Goal: Information Seeking & Learning: Check status

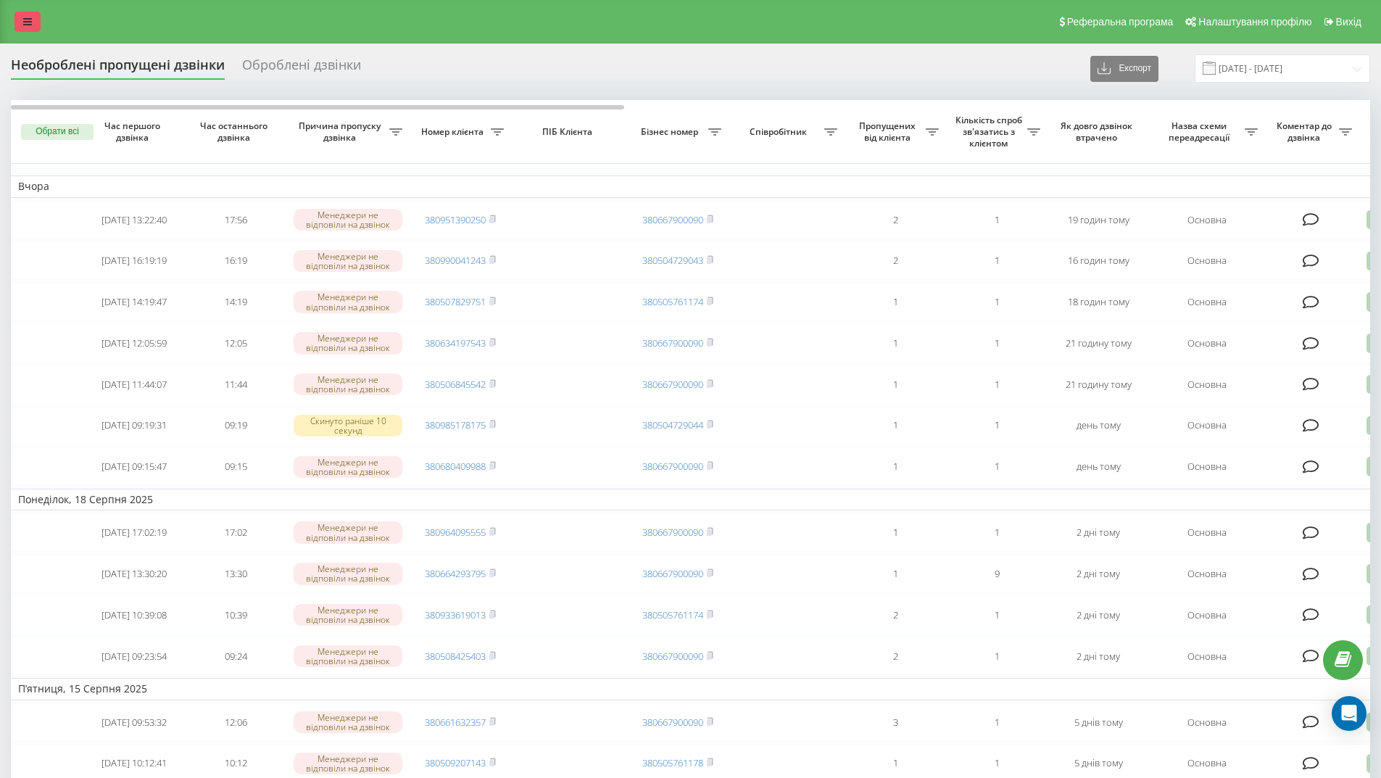
click at [25, 20] on icon at bounding box center [27, 22] width 9 height 10
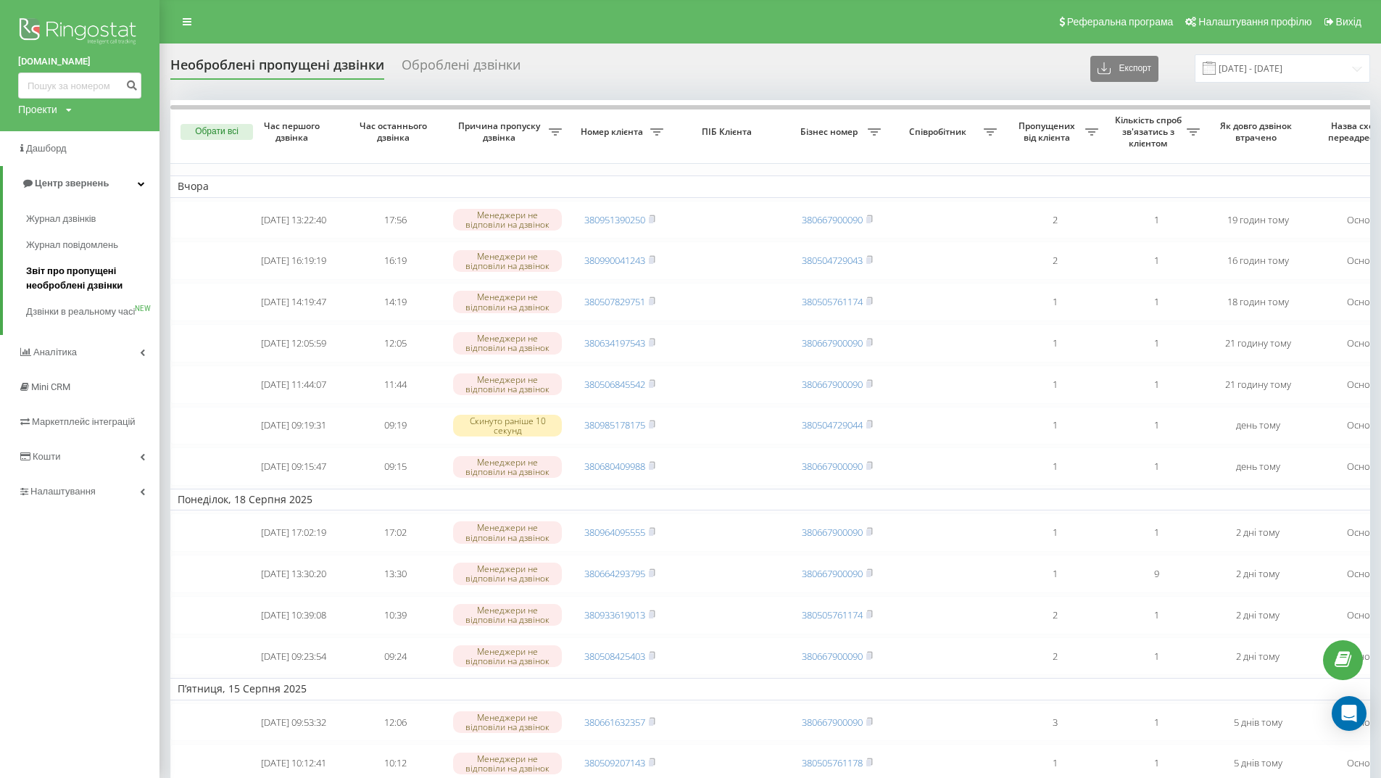
click at [81, 277] on span "Звіт про пропущені необроблені дзвінки" at bounding box center [89, 278] width 126 height 29
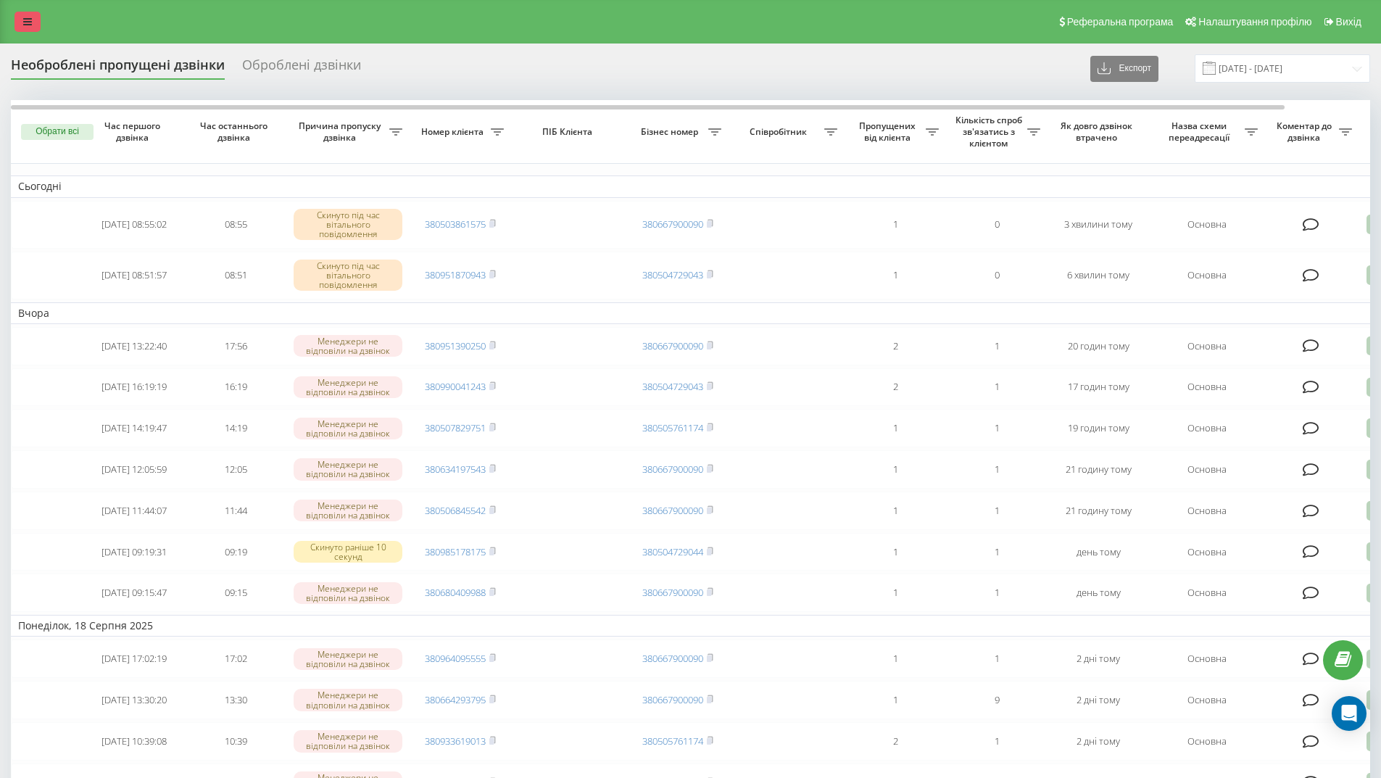
click at [32, 22] on link at bounding box center [28, 22] width 26 height 20
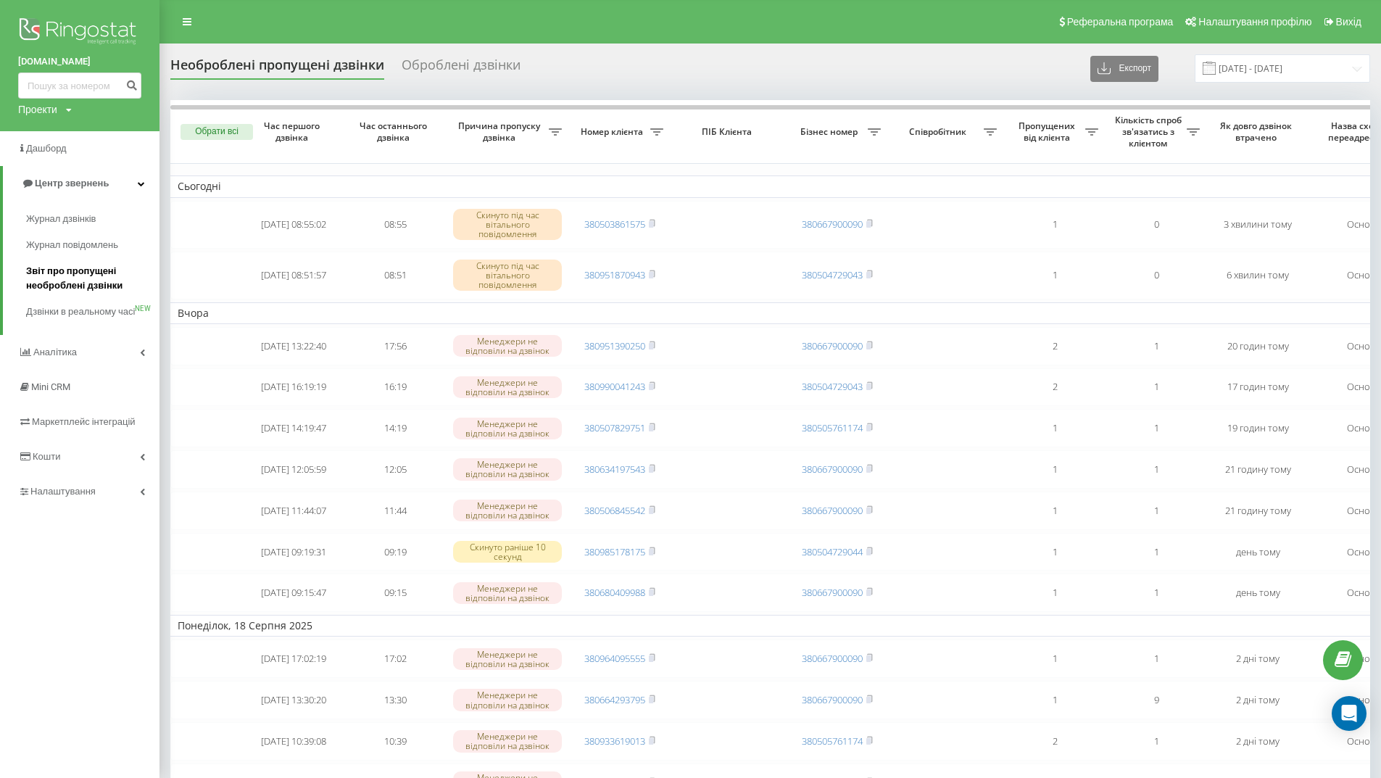
click at [88, 278] on span "Звіт про пропущені необроблені дзвінки" at bounding box center [89, 278] width 126 height 29
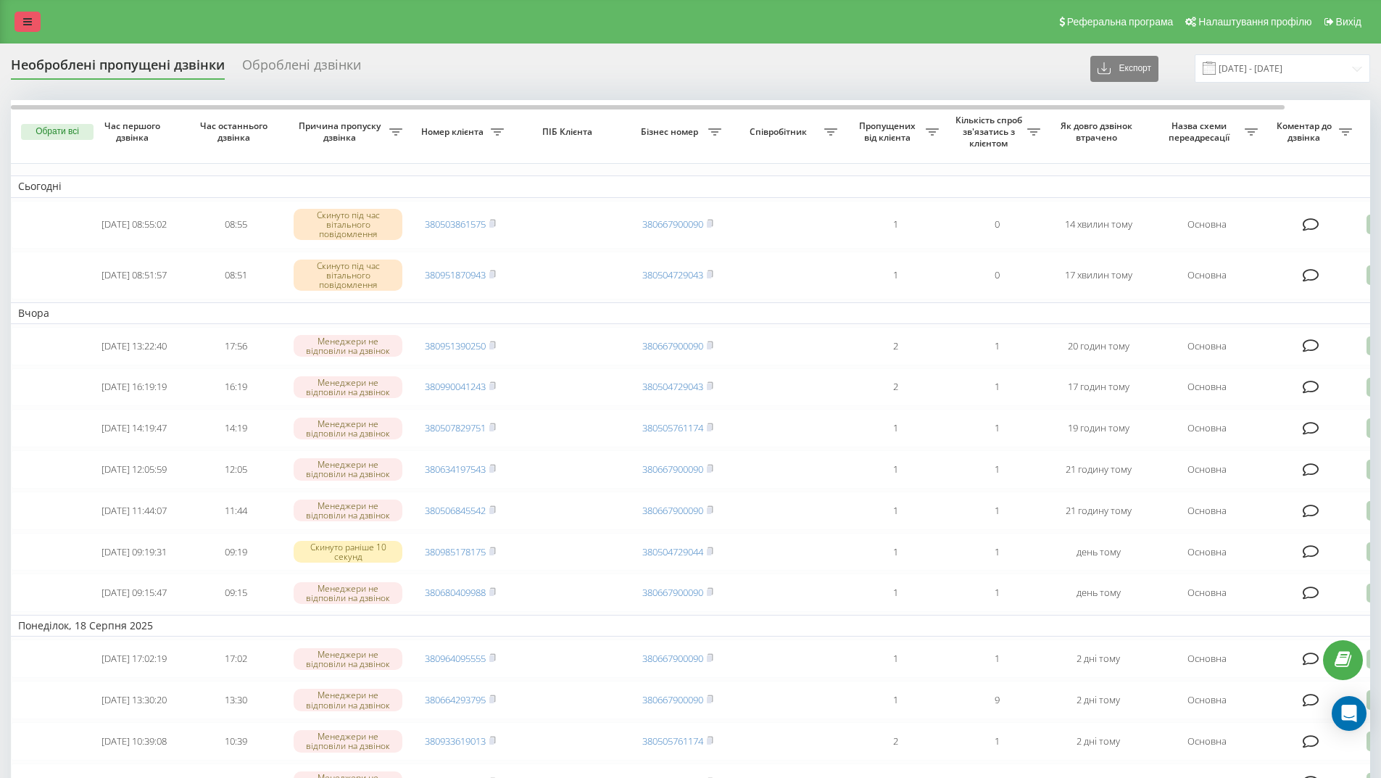
click at [26, 15] on link at bounding box center [28, 22] width 26 height 20
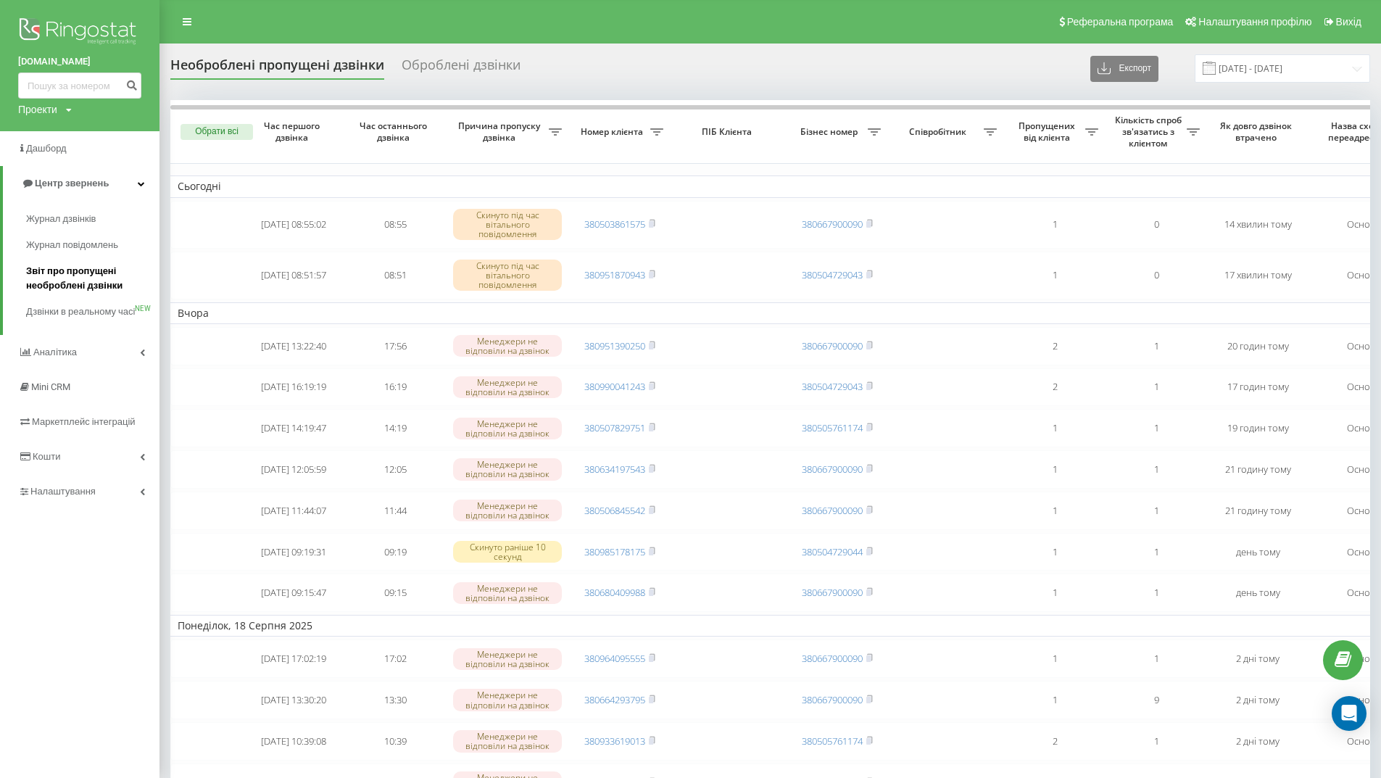
click at [58, 273] on span "Звіт про пропущені необроблені дзвінки" at bounding box center [89, 278] width 126 height 29
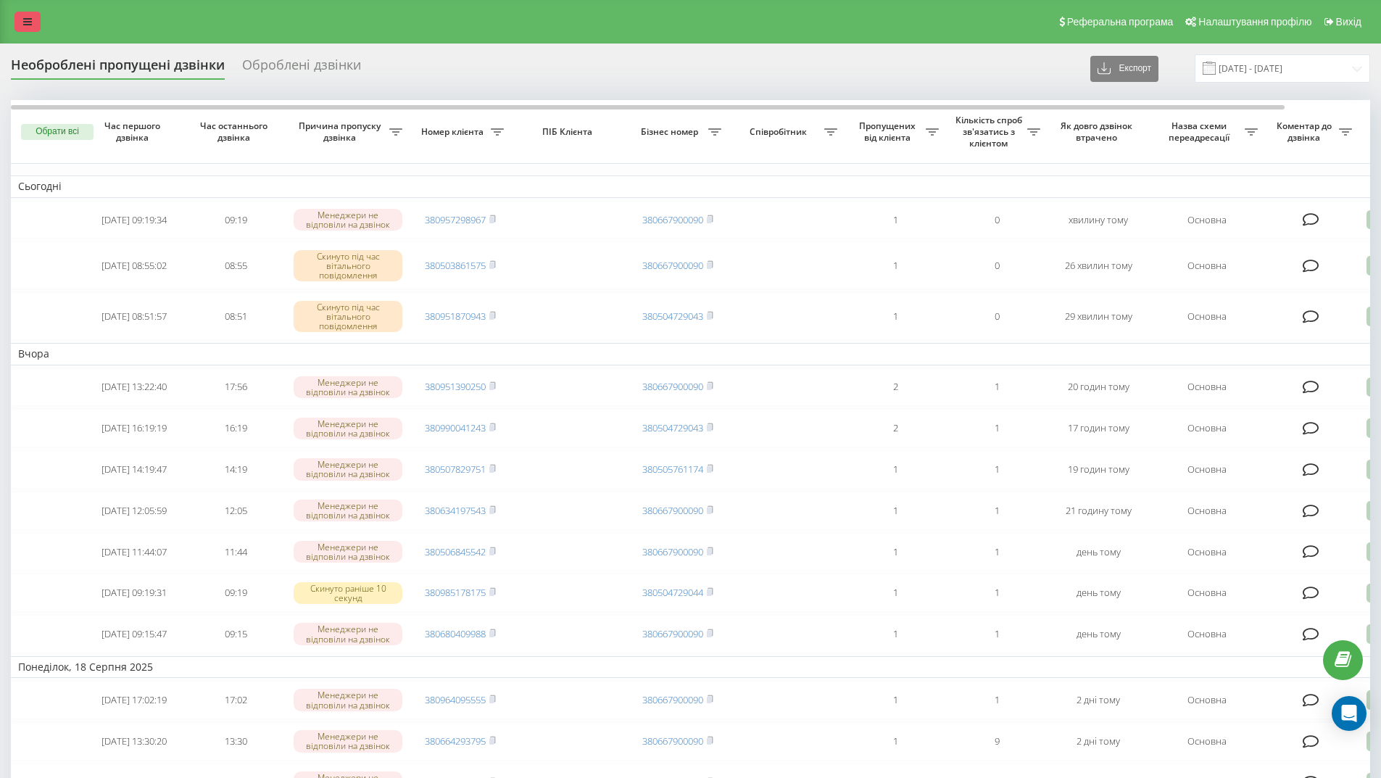
click at [24, 20] on icon at bounding box center [27, 22] width 9 height 10
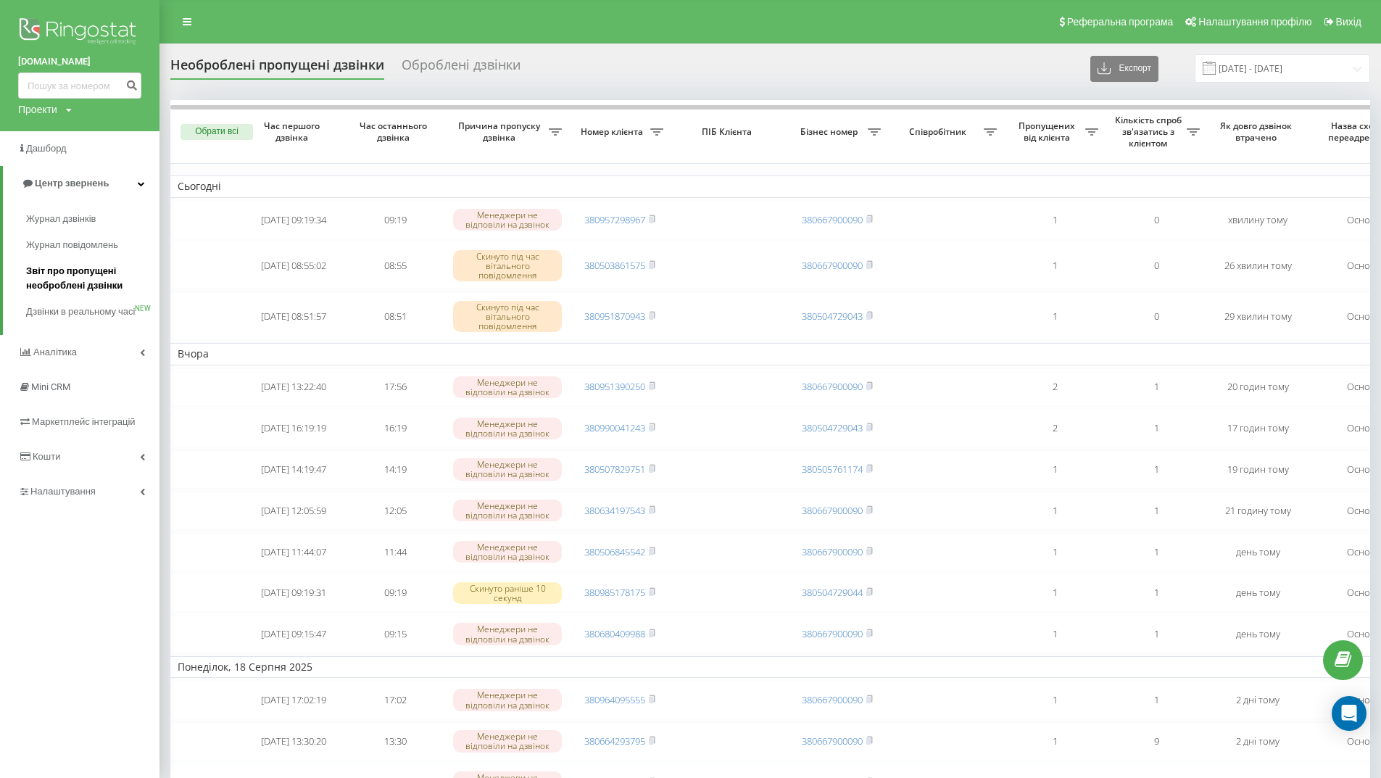
click at [75, 278] on span "Звіт про пропущені необроблені дзвінки" at bounding box center [89, 278] width 126 height 29
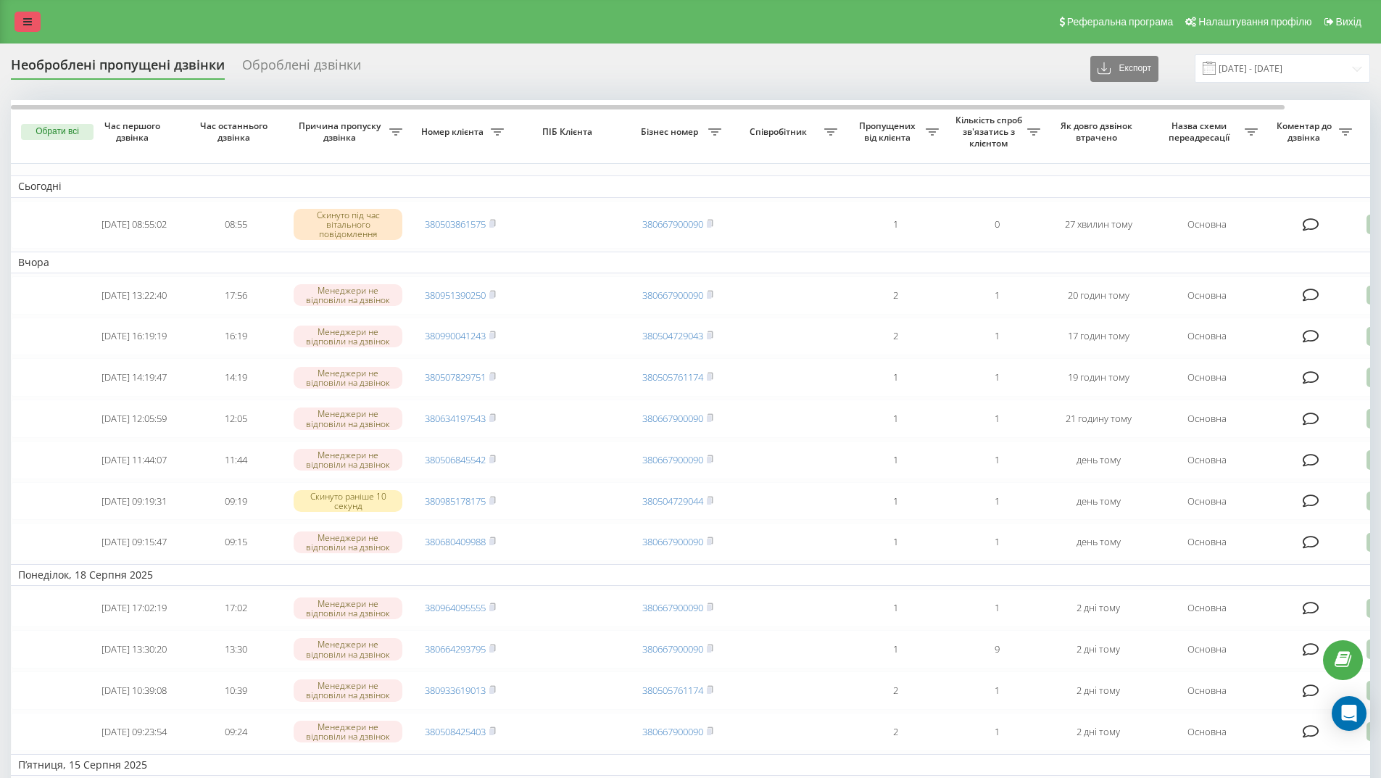
click at [31, 23] on icon at bounding box center [27, 22] width 9 height 10
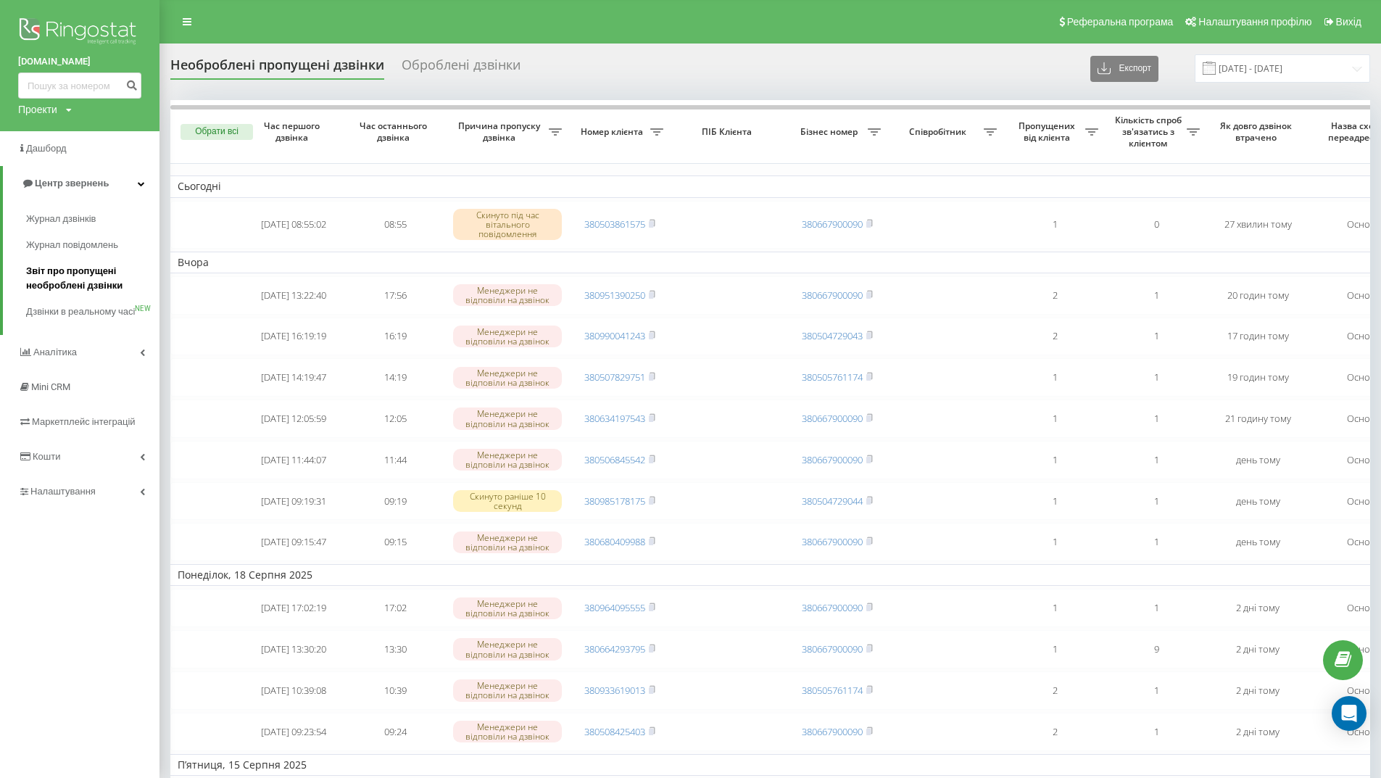
click at [78, 275] on span "Звіт про пропущені необроблені дзвінки" at bounding box center [89, 278] width 126 height 29
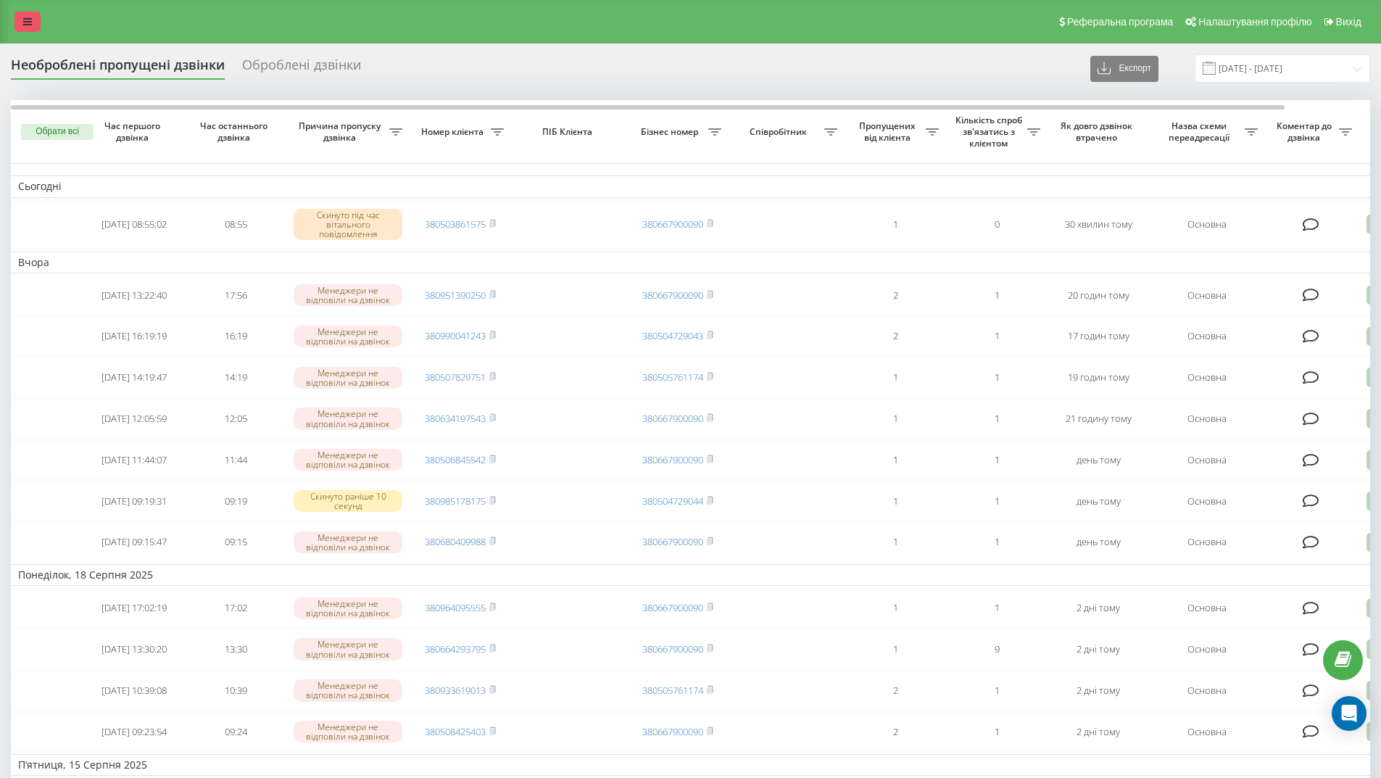
click at [20, 17] on link at bounding box center [28, 22] width 26 height 20
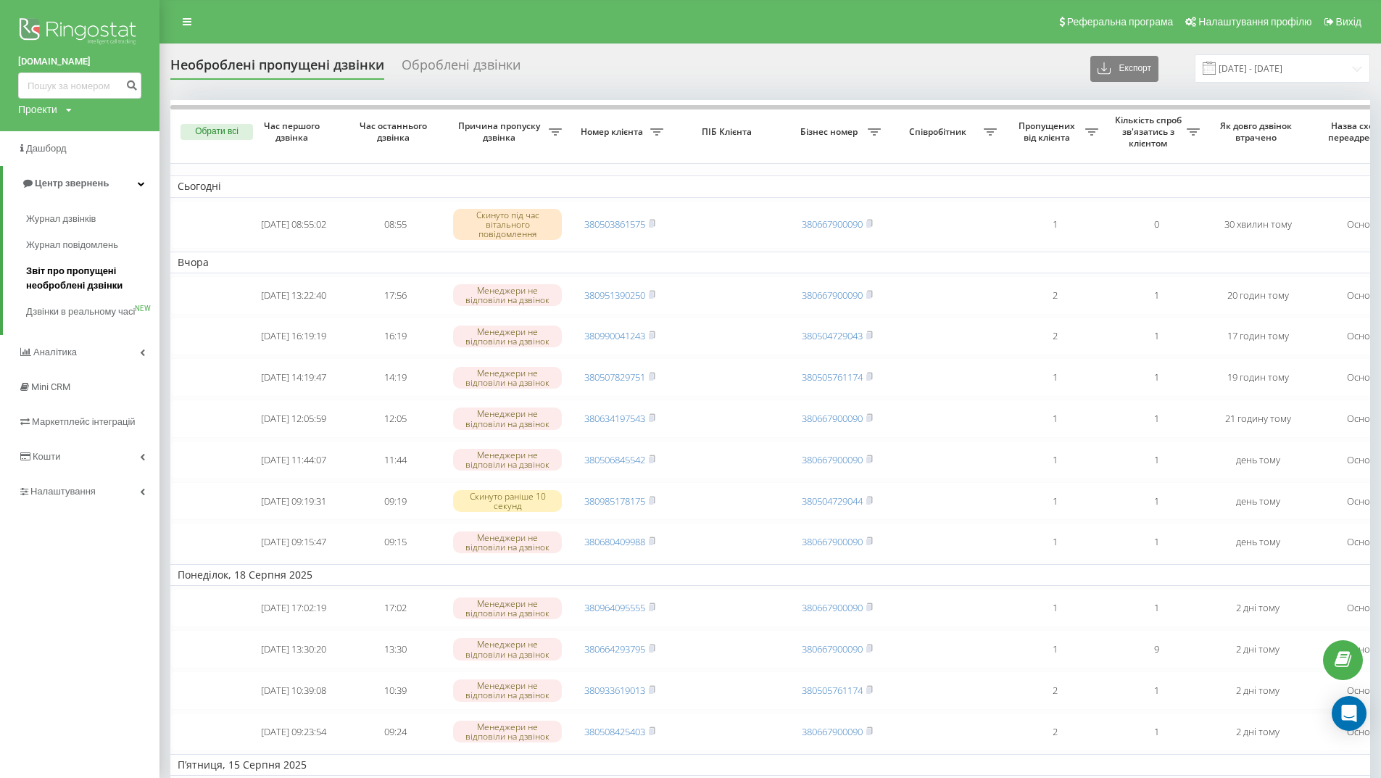
click at [59, 277] on span "Звіт про пропущені необроблені дзвінки" at bounding box center [89, 278] width 126 height 29
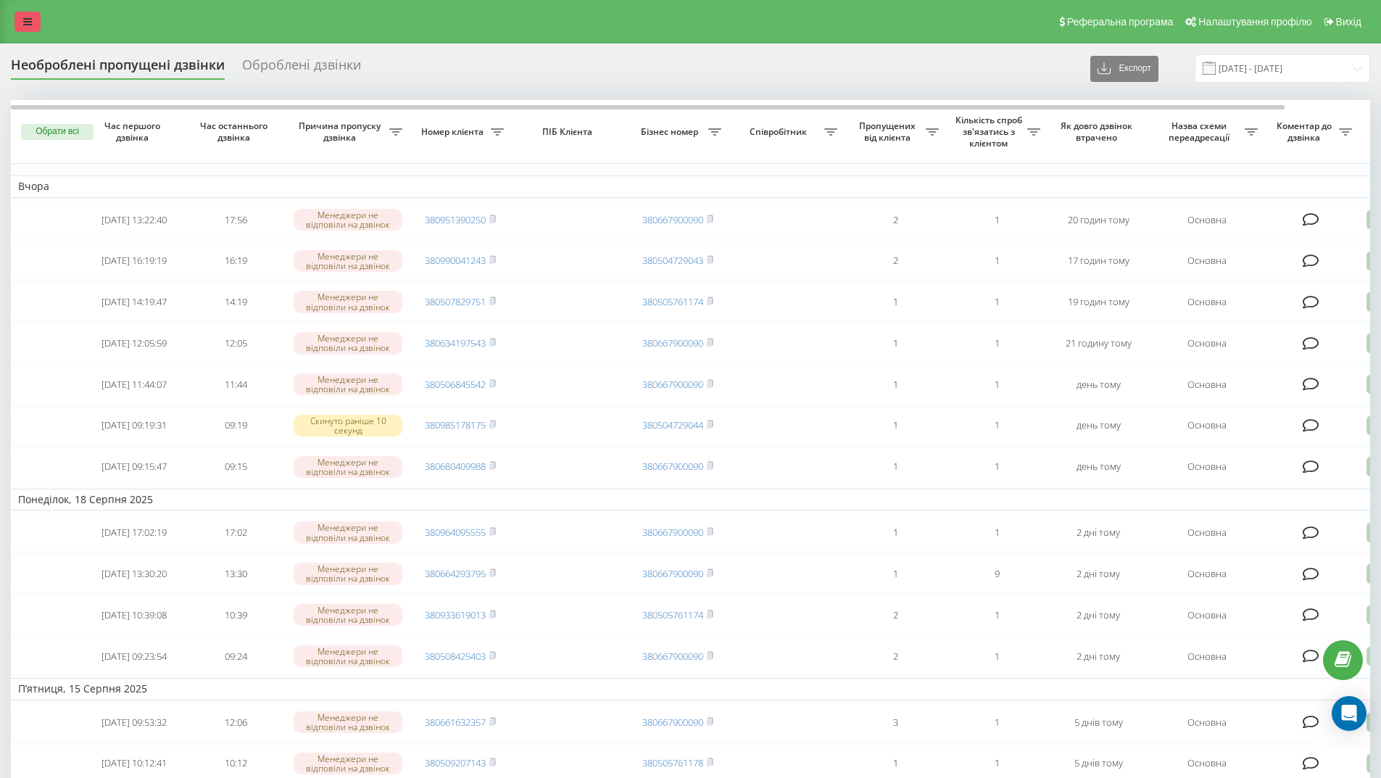
click at [27, 22] on icon at bounding box center [27, 22] width 9 height 10
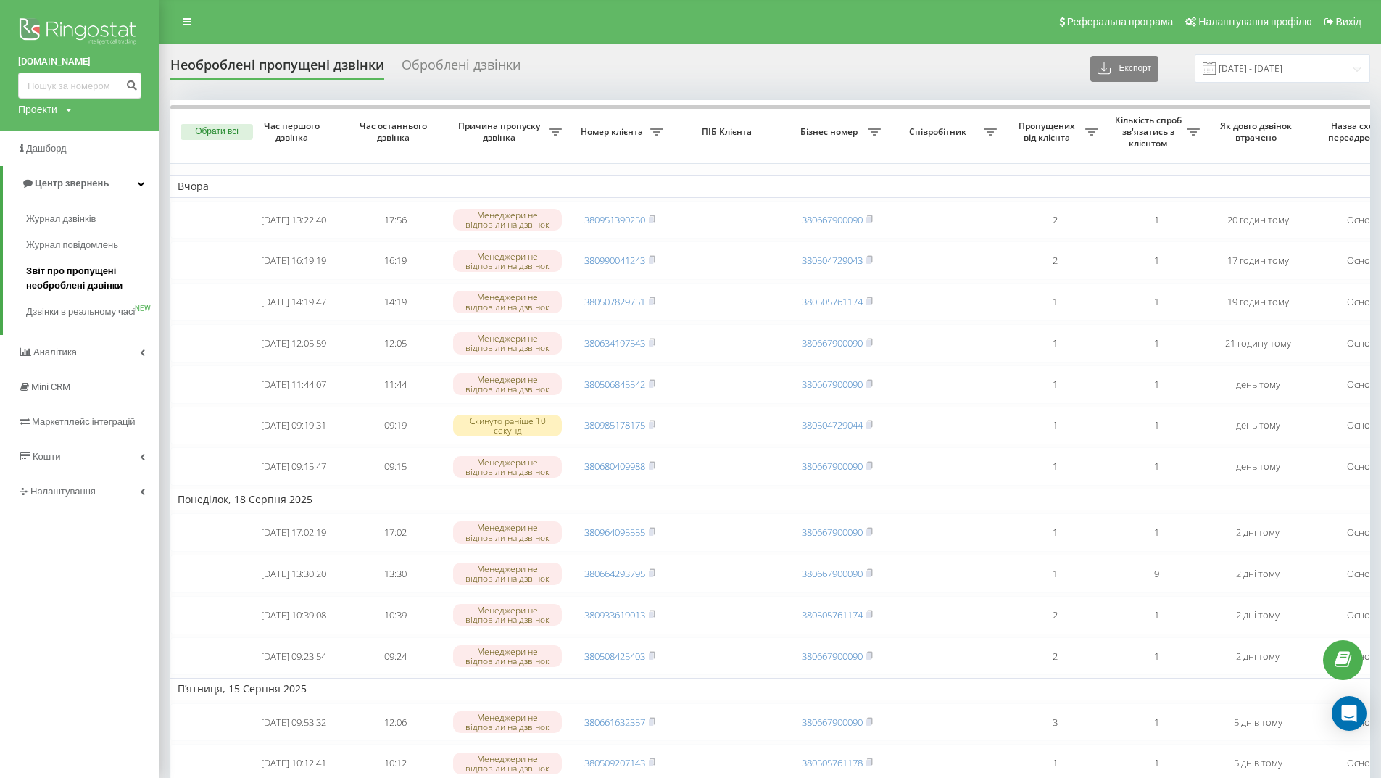
click at [78, 272] on span "Звіт про пропущені необроблені дзвінки" at bounding box center [89, 278] width 126 height 29
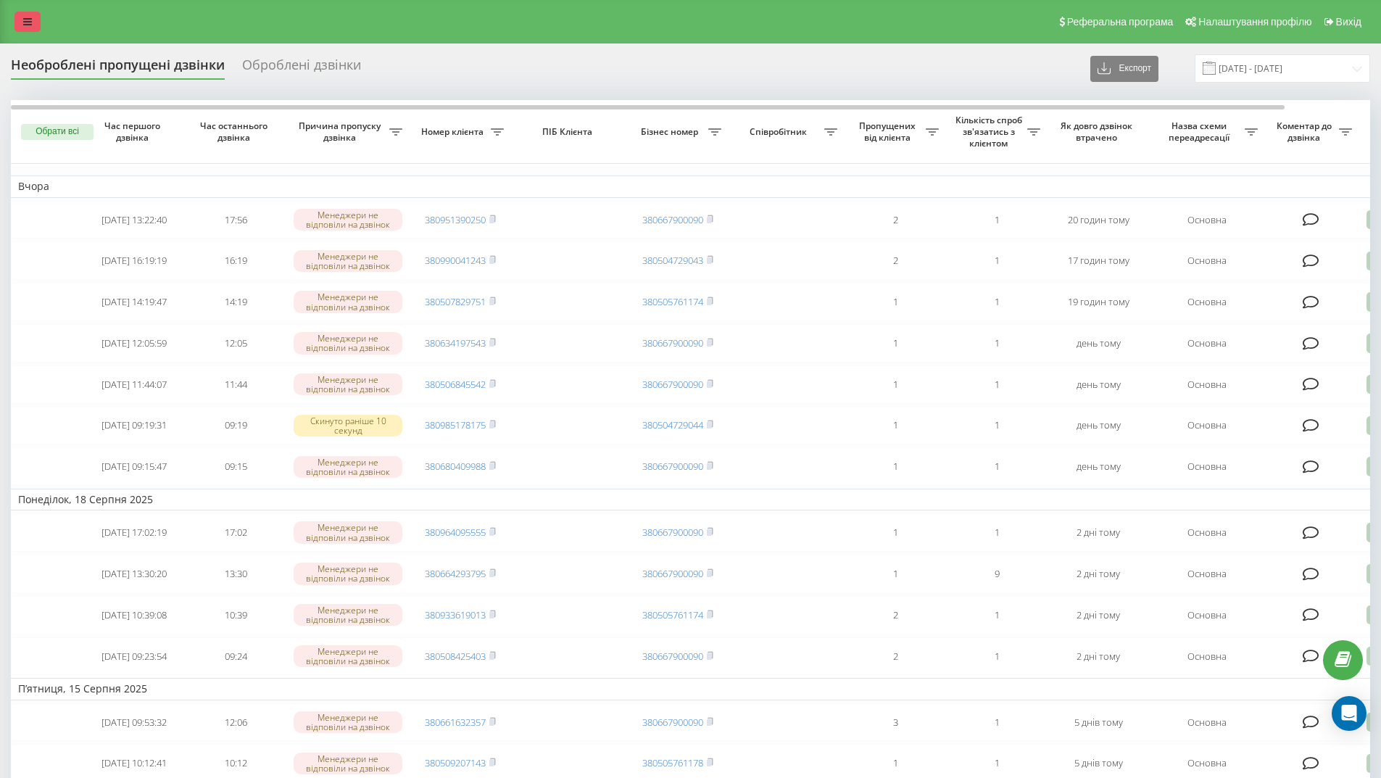
click at [33, 19] on link at bounding box center [28, 22] width 26 height 20
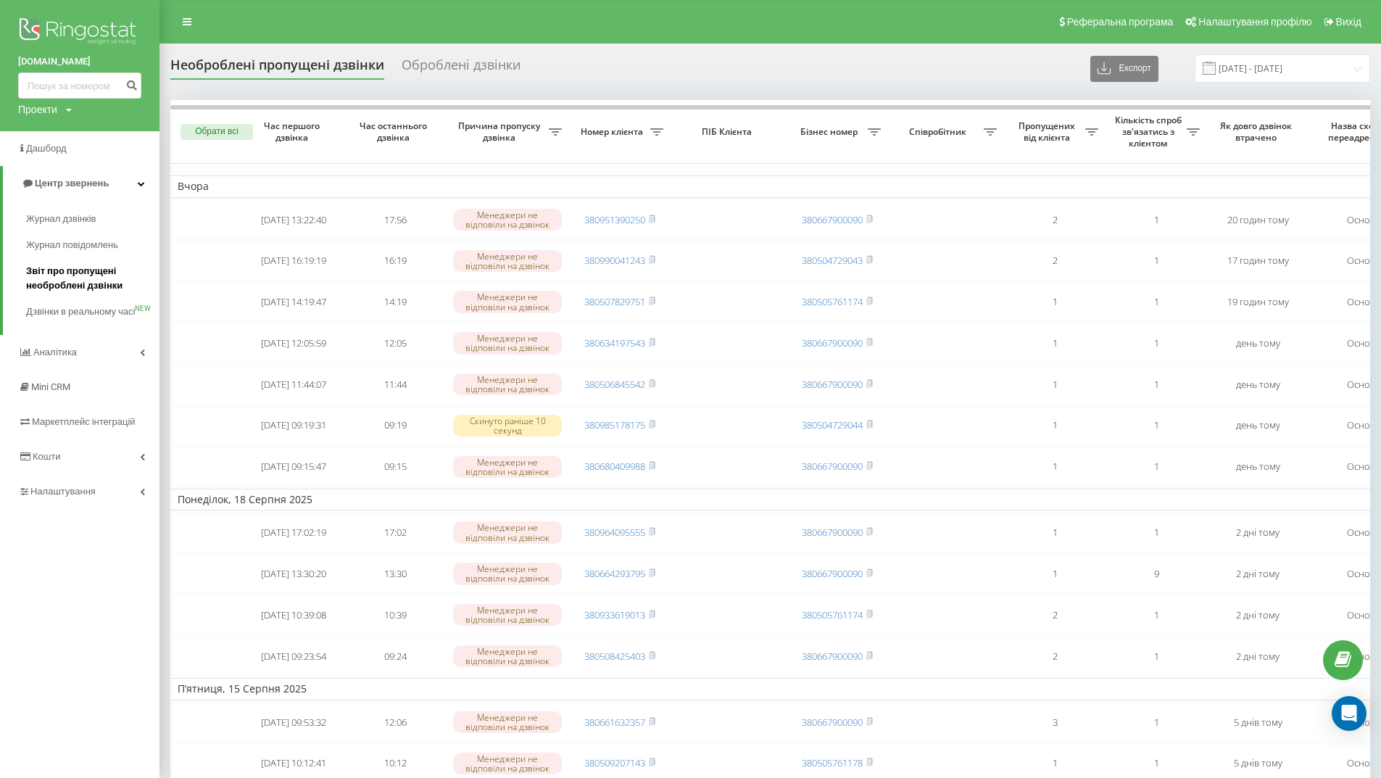
click at [51, 278] on span "Звіт про пропущені необроблені дзвінки" at bounding box center [89, 278] width 126 height 29
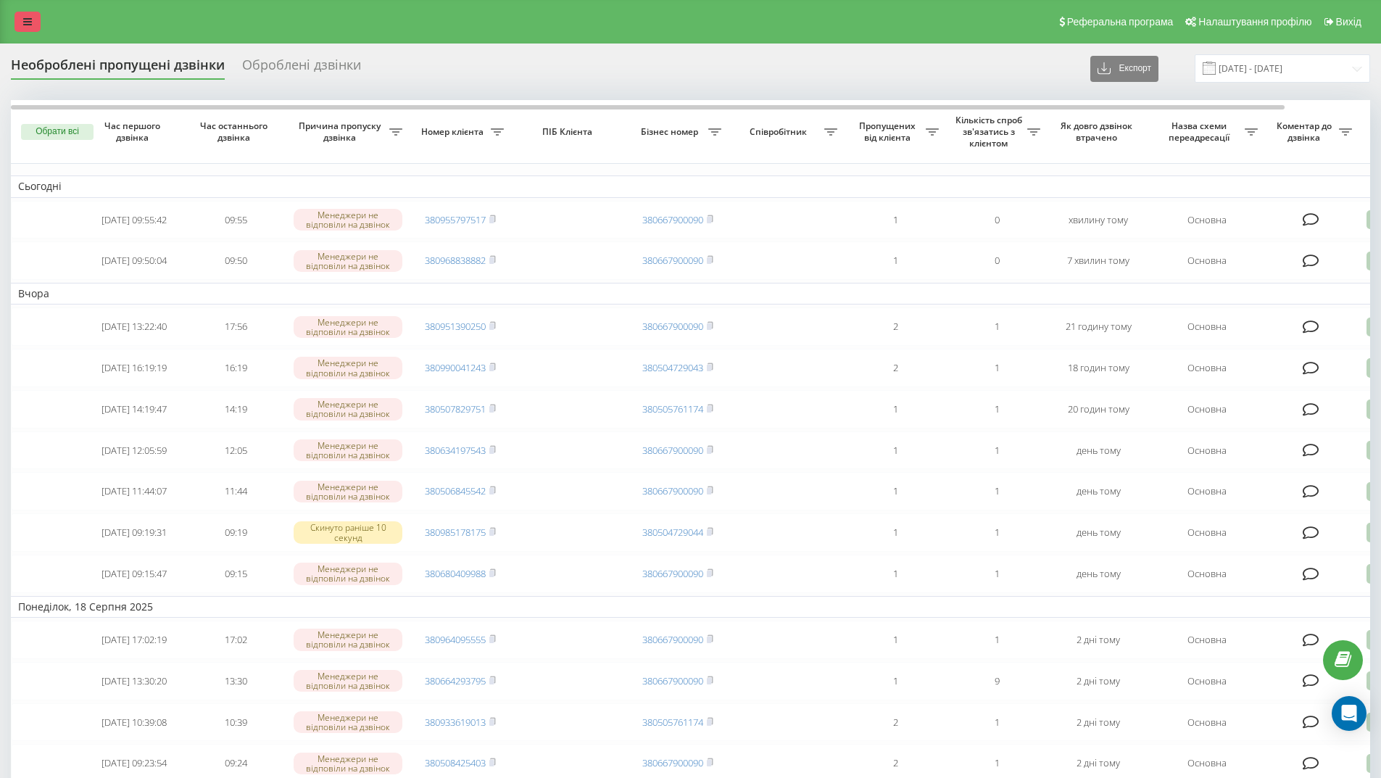
click at [25, 22] on icon at bounding box center [27, 22] width 9 height 10
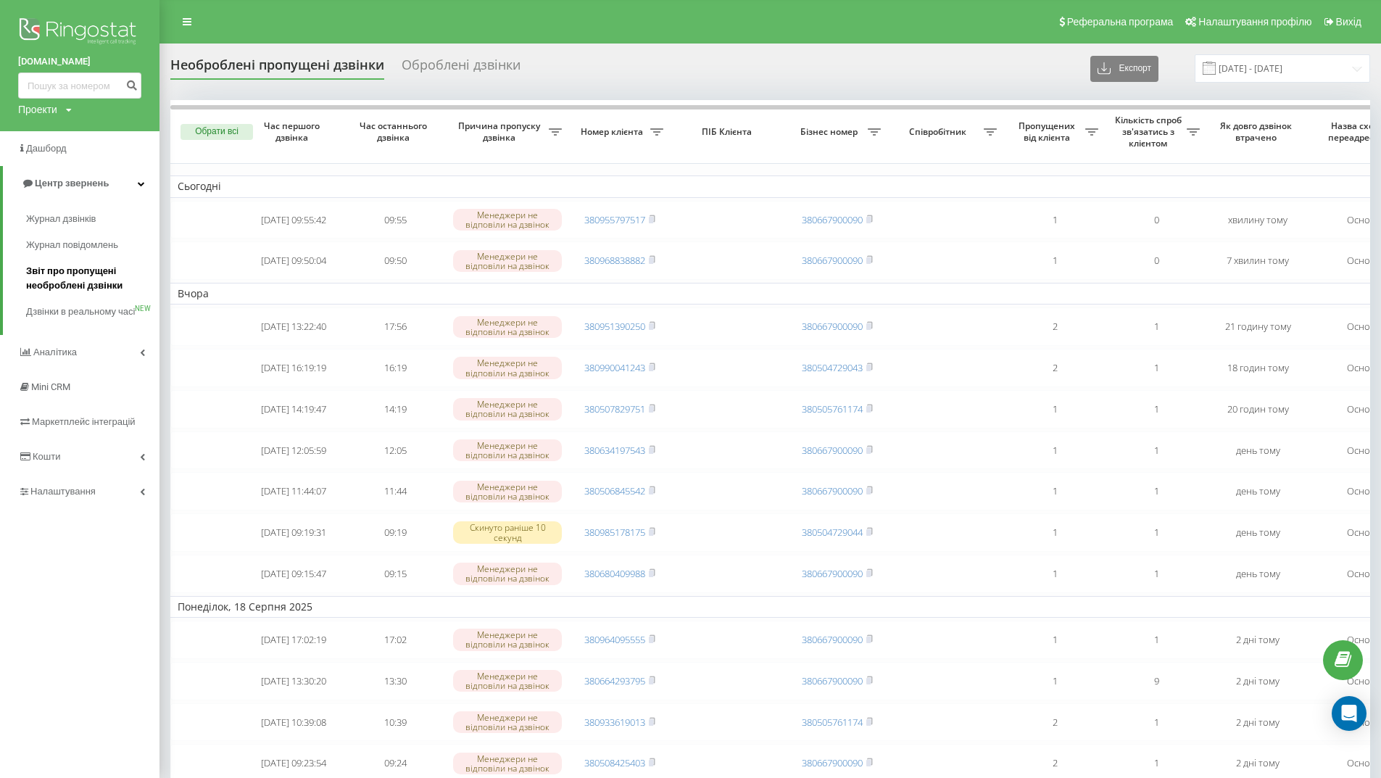
click at [73, 275] on span "Звіт про пропущені необроблені дзвінки" at bounding box center [89, 278] width 126 height 29
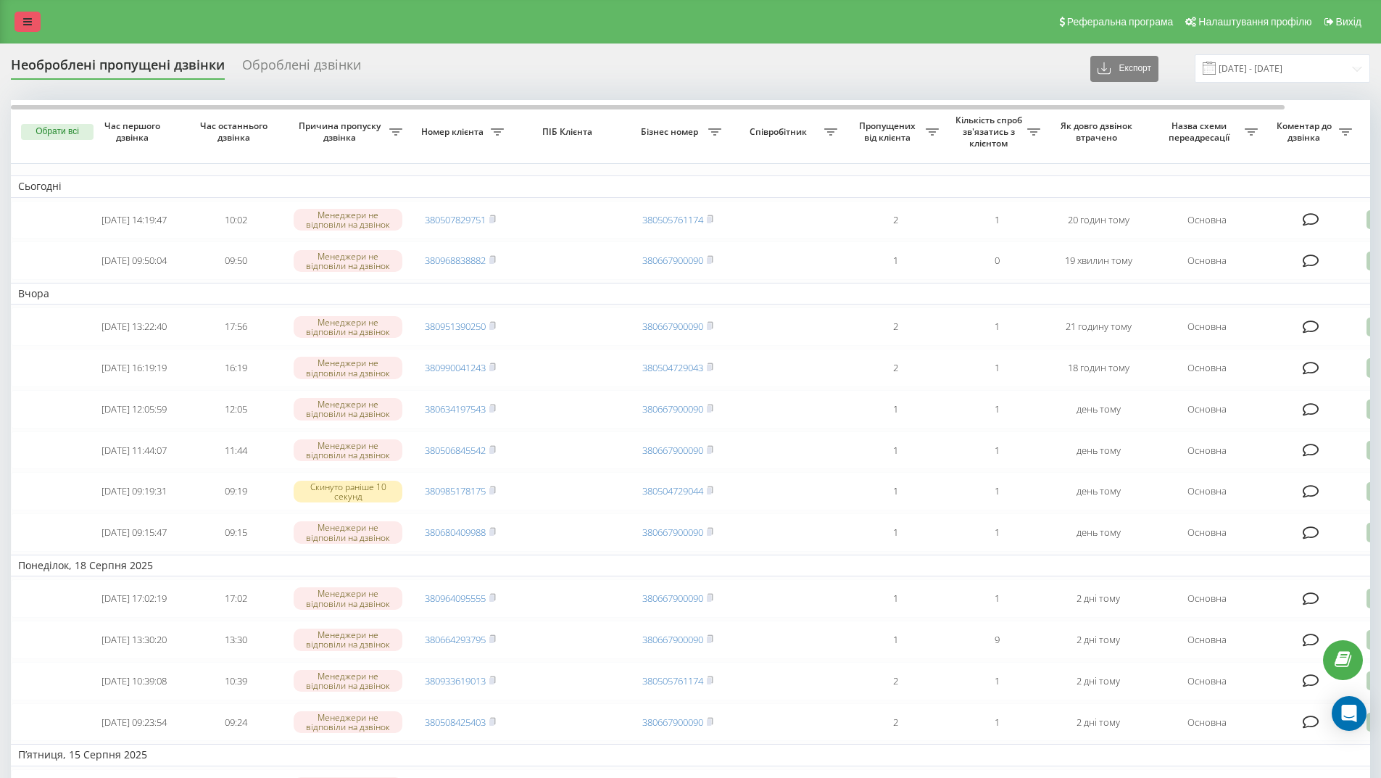
click at [24, 20] on icon at bounding box center [27, 22] width 9 height 10
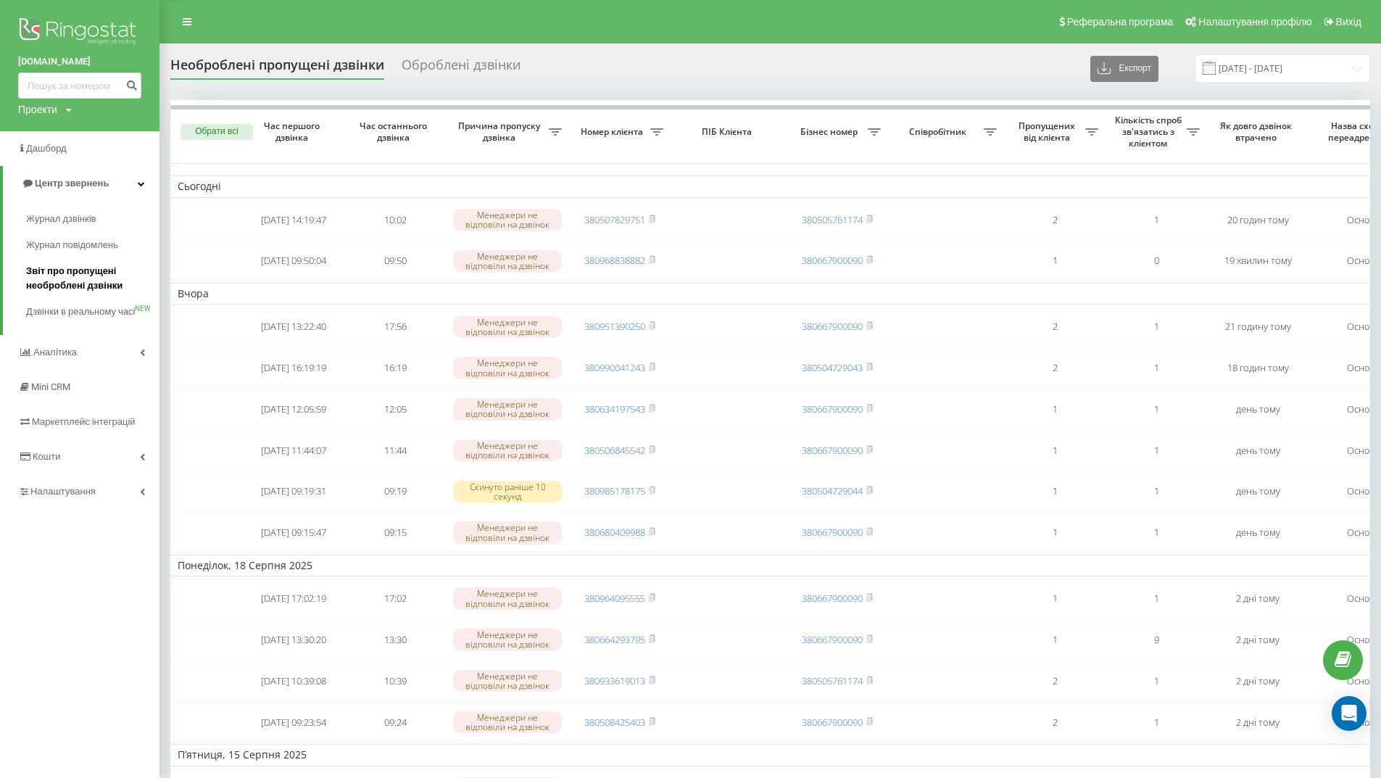
click at [77, 273] on span "Звіт про пропущені необроблені дзвінки" at bounding box center [89, 278] width 126 height 29
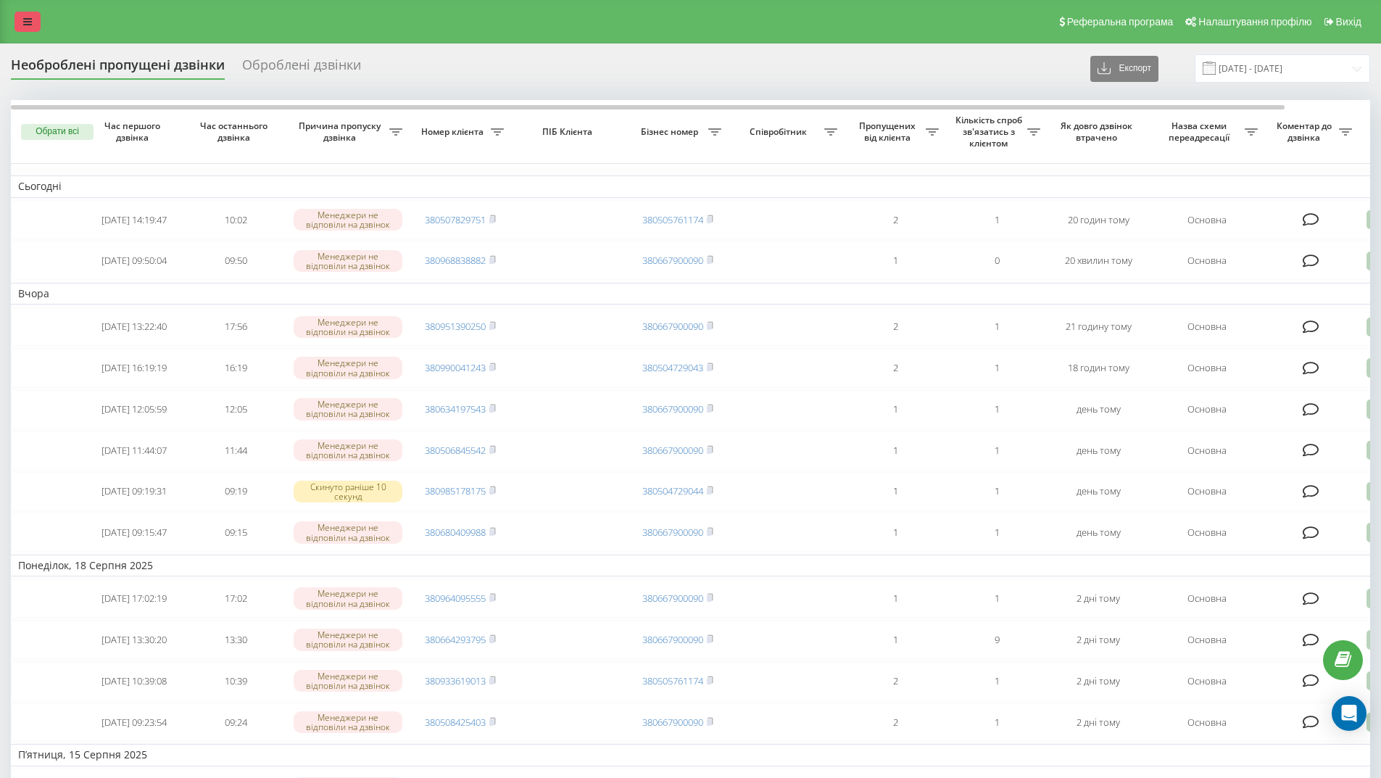
click at [28, 18] on icon at bounding box center [27, 22] width 9 height 10
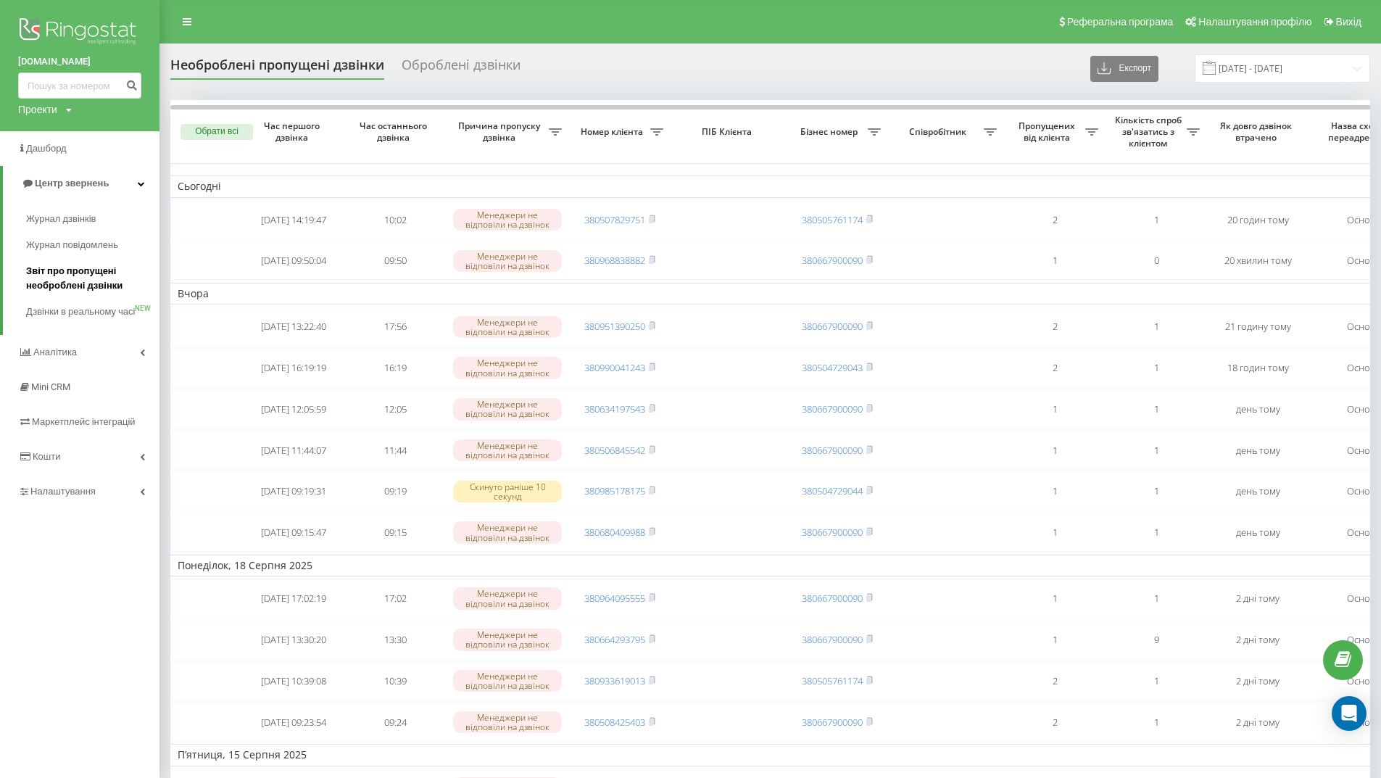
click at [54, 278] on span "Звіт про пропущені необроблені дзвінки" at bounding box center [89, 278] width 126 height 29
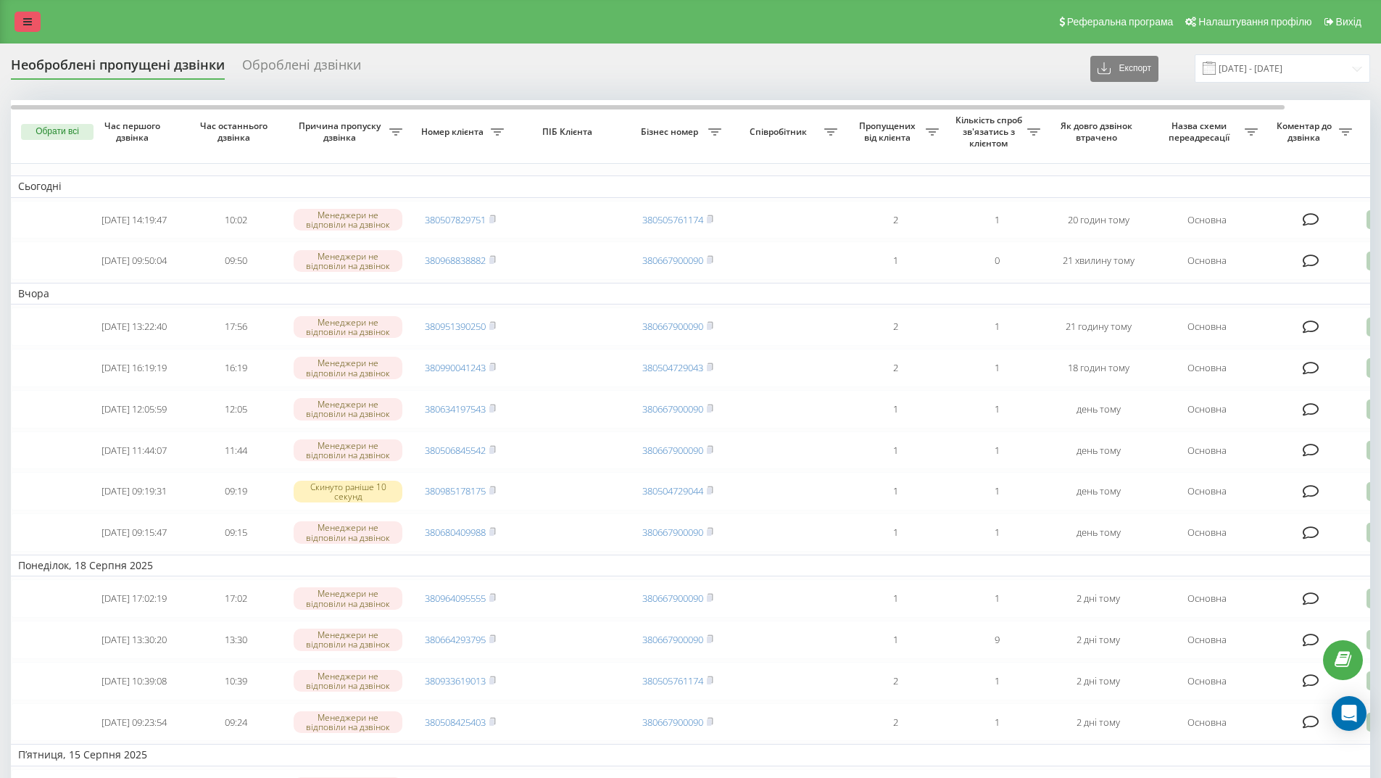
click at [32, 17] on link at bounding box center [28, 22] width 26 height 20
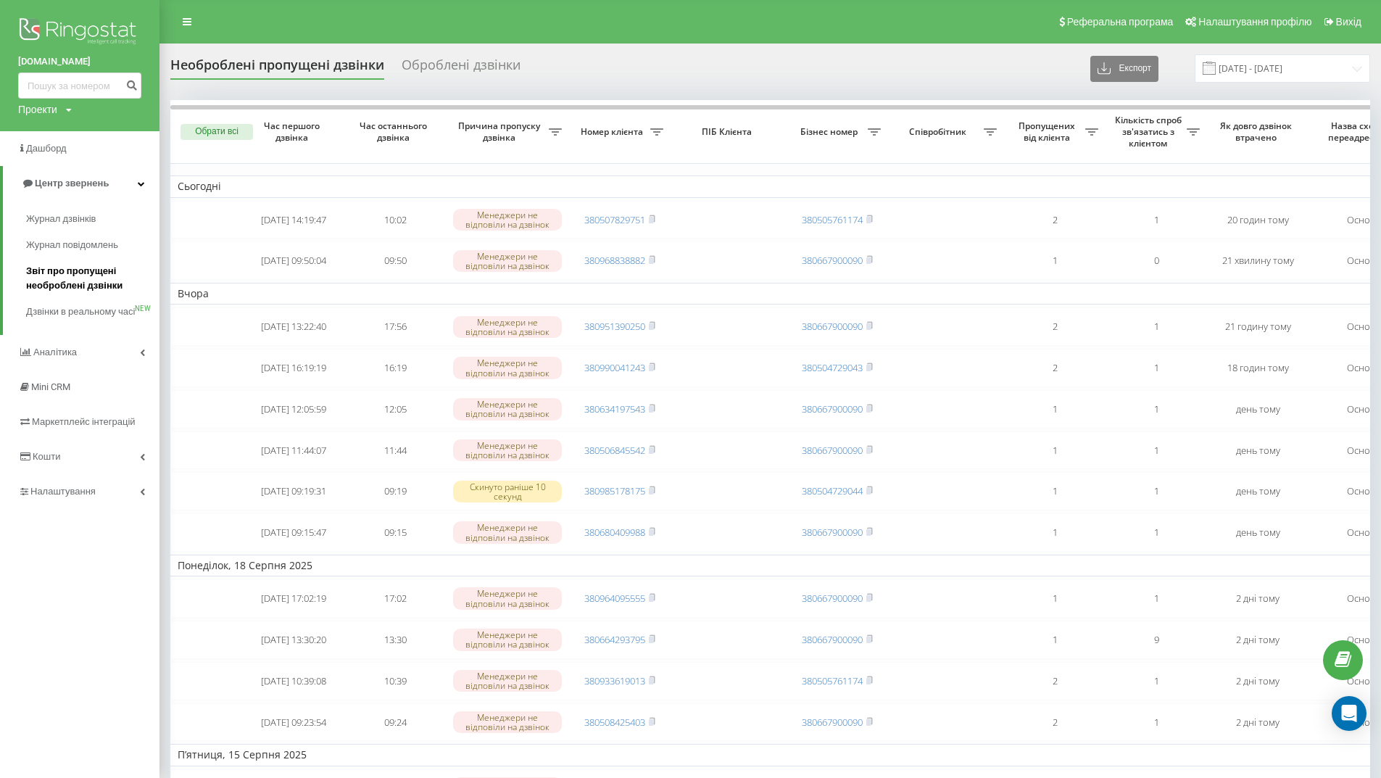
click at [65, 276] on span "Звіт про пропущені необроблені дзвінки" at bounding box center [89, 278] width 126 height 29
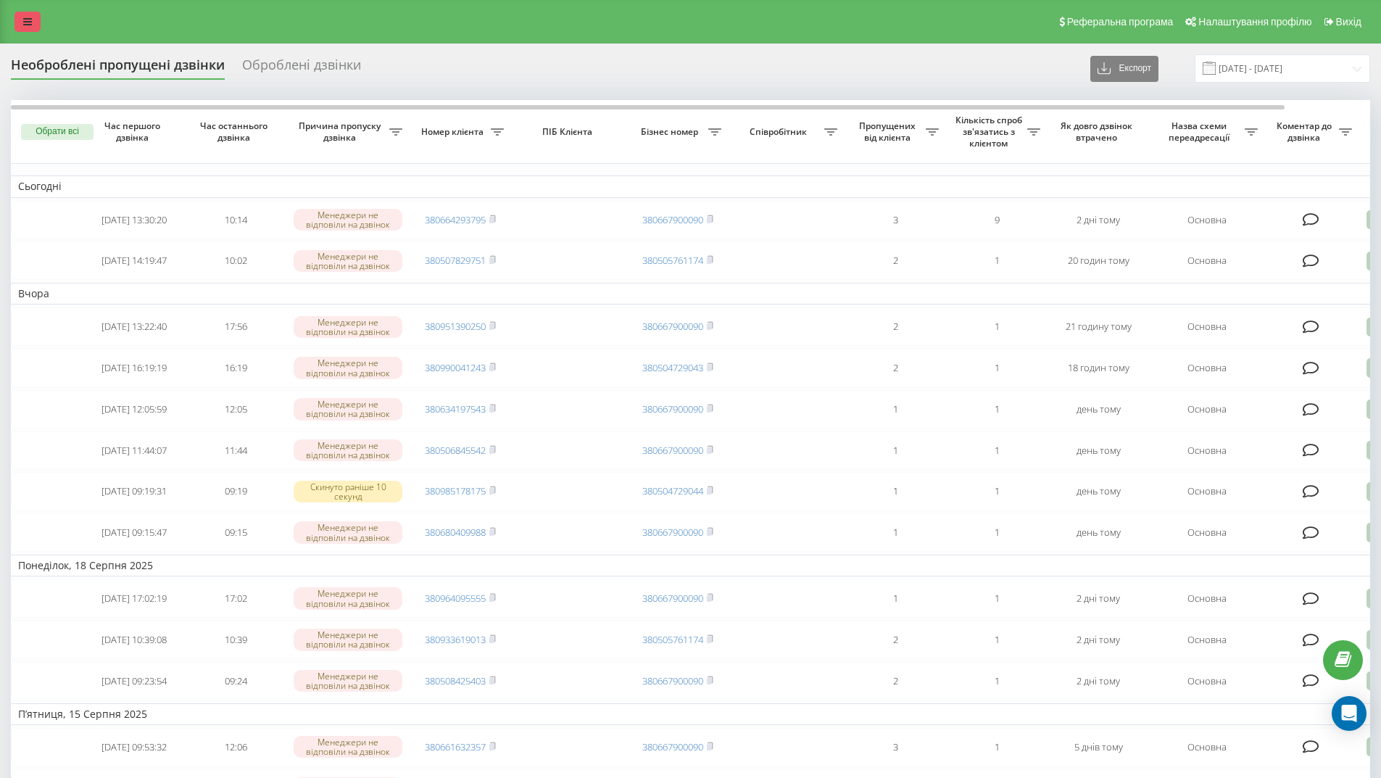
click at [24, 15] on link at bounding box center [28, 22] width 26 height 20
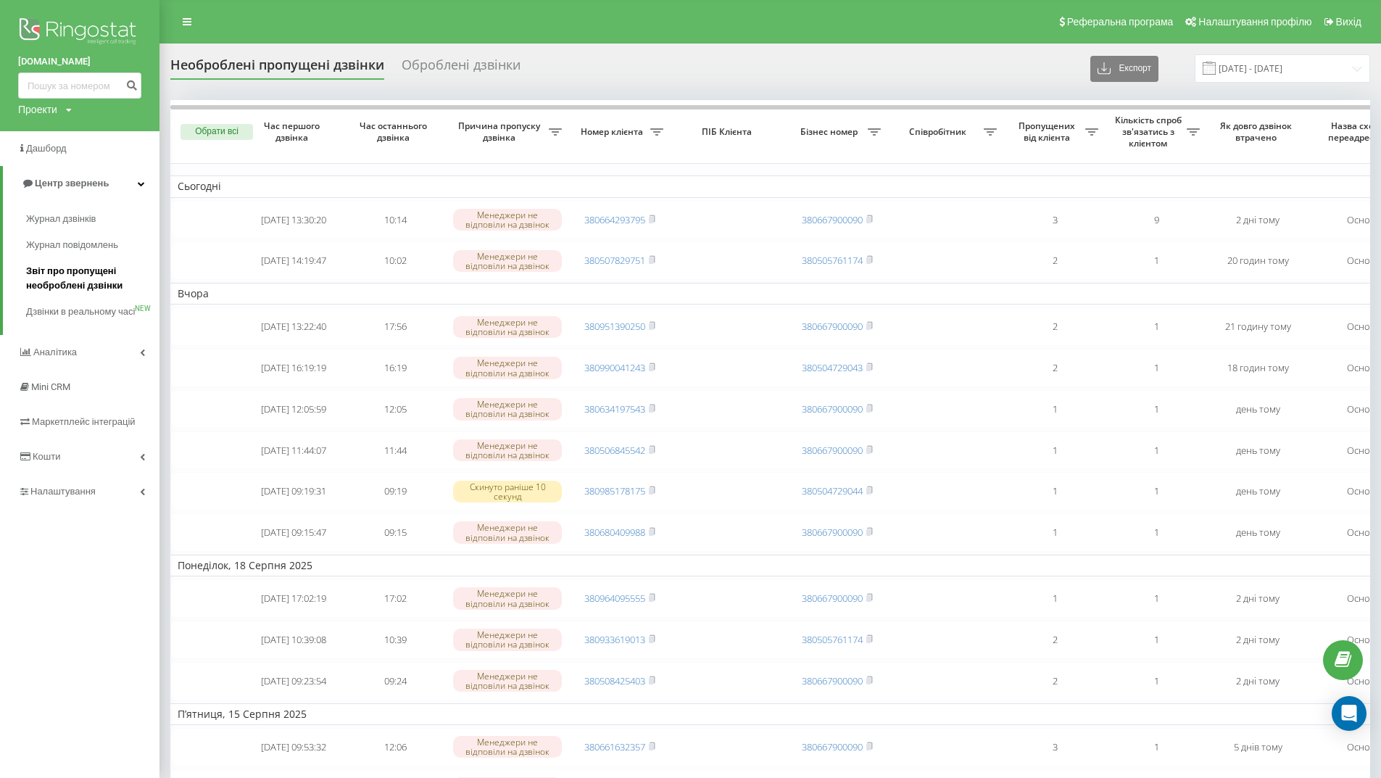
click at [86, 272] on span "Звіт про пропущені необроблені дзвінки" at bounding box center [89, 278] width 126 height 29
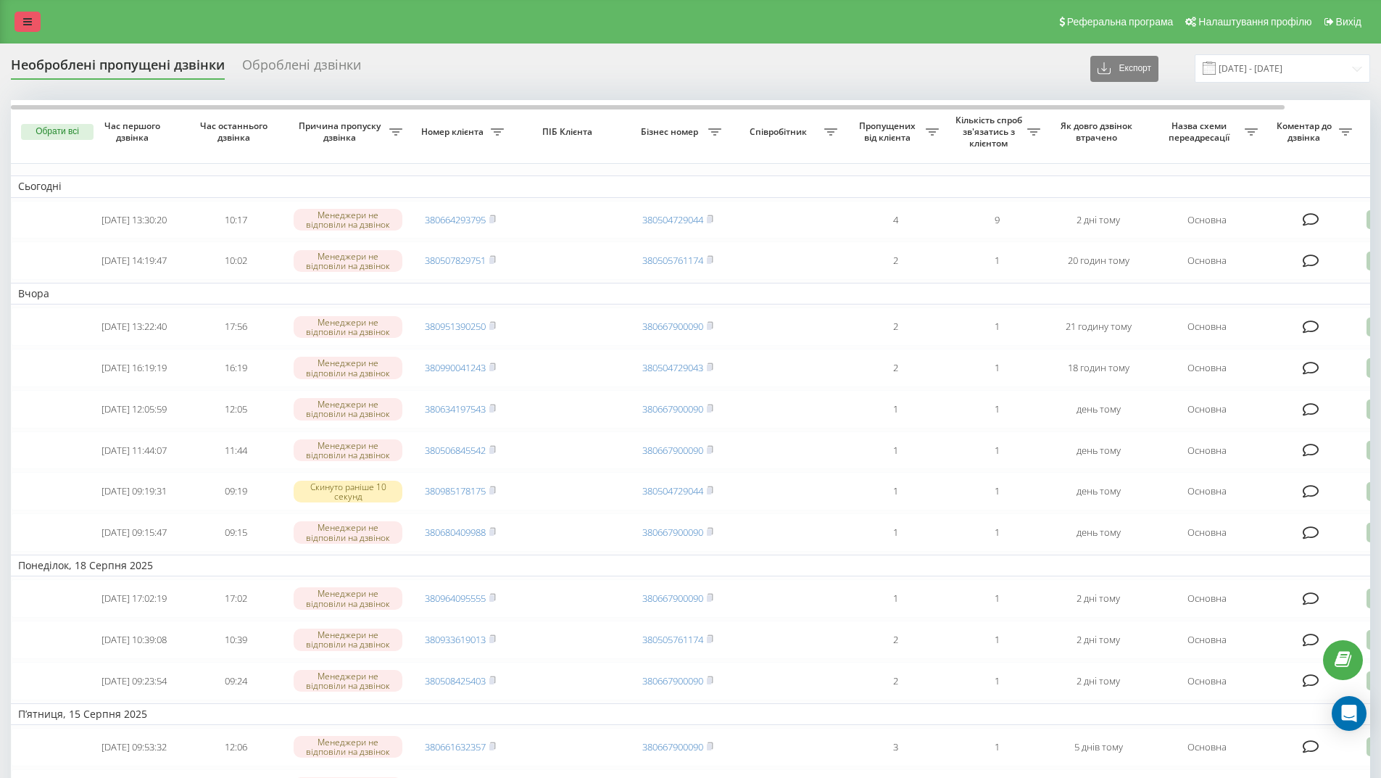
click at [25, 29] on link at bounding box center [28, 22] width 26 height 20
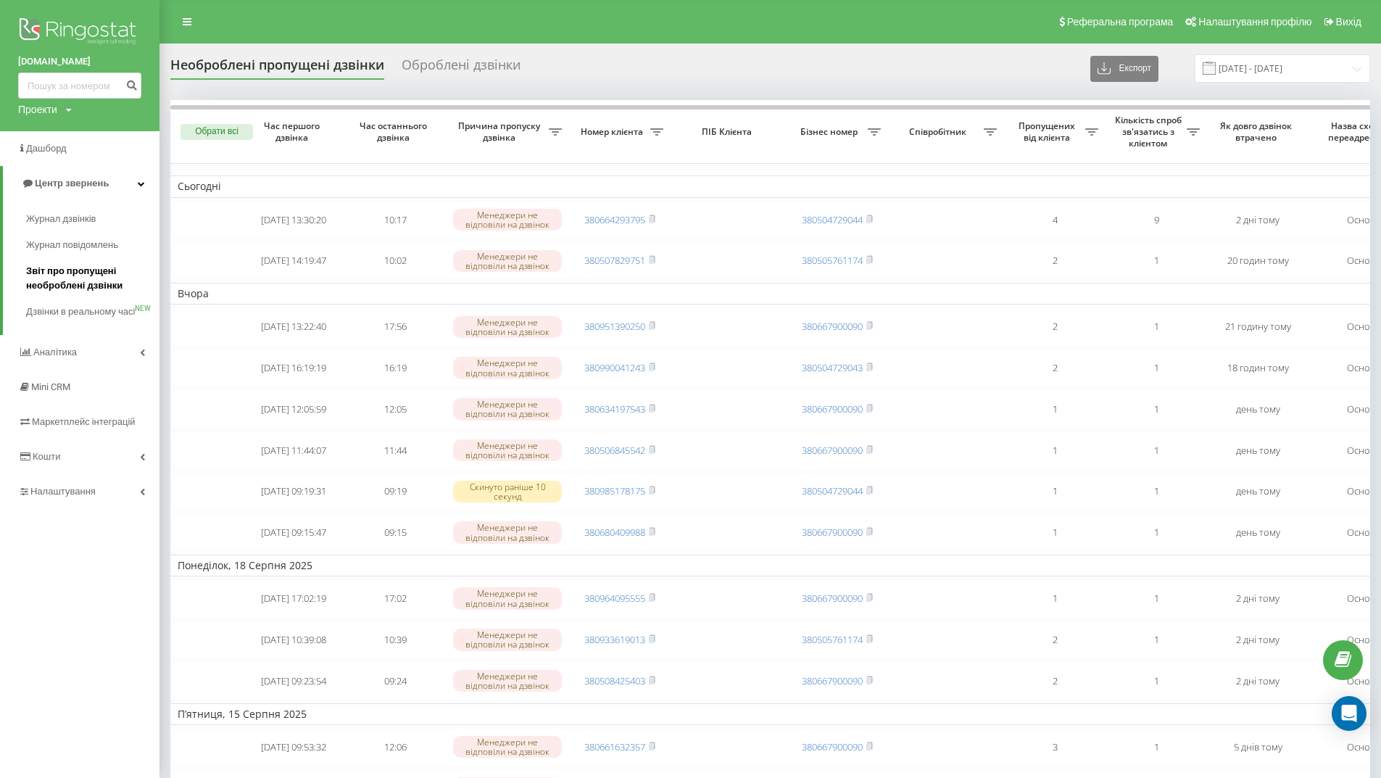
click at [65, 273] on span "Звіт про пропущені необроблені дзвінки" at bounding box center [89, 278] width 126 height 29
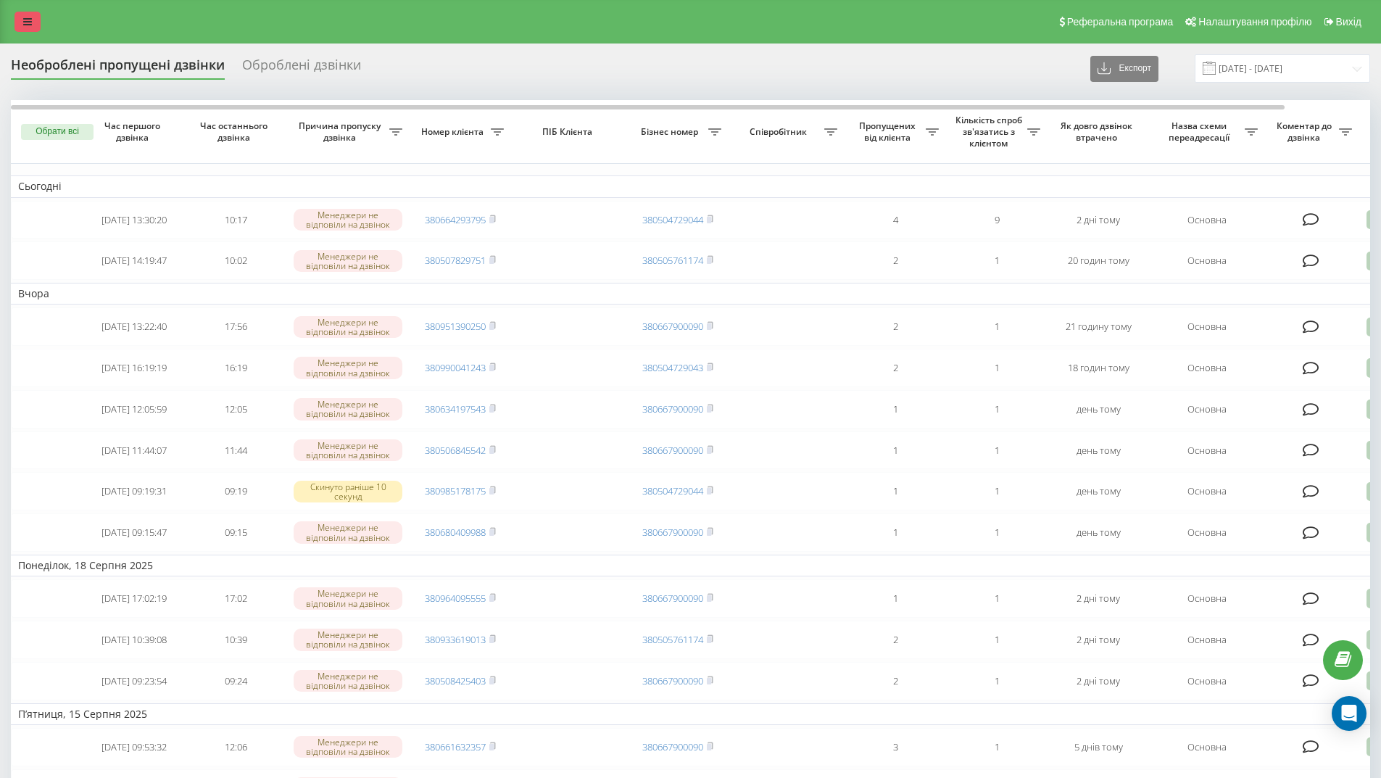
click at [22, 22] on link at bounding box center [28, 22] width 26 height 20
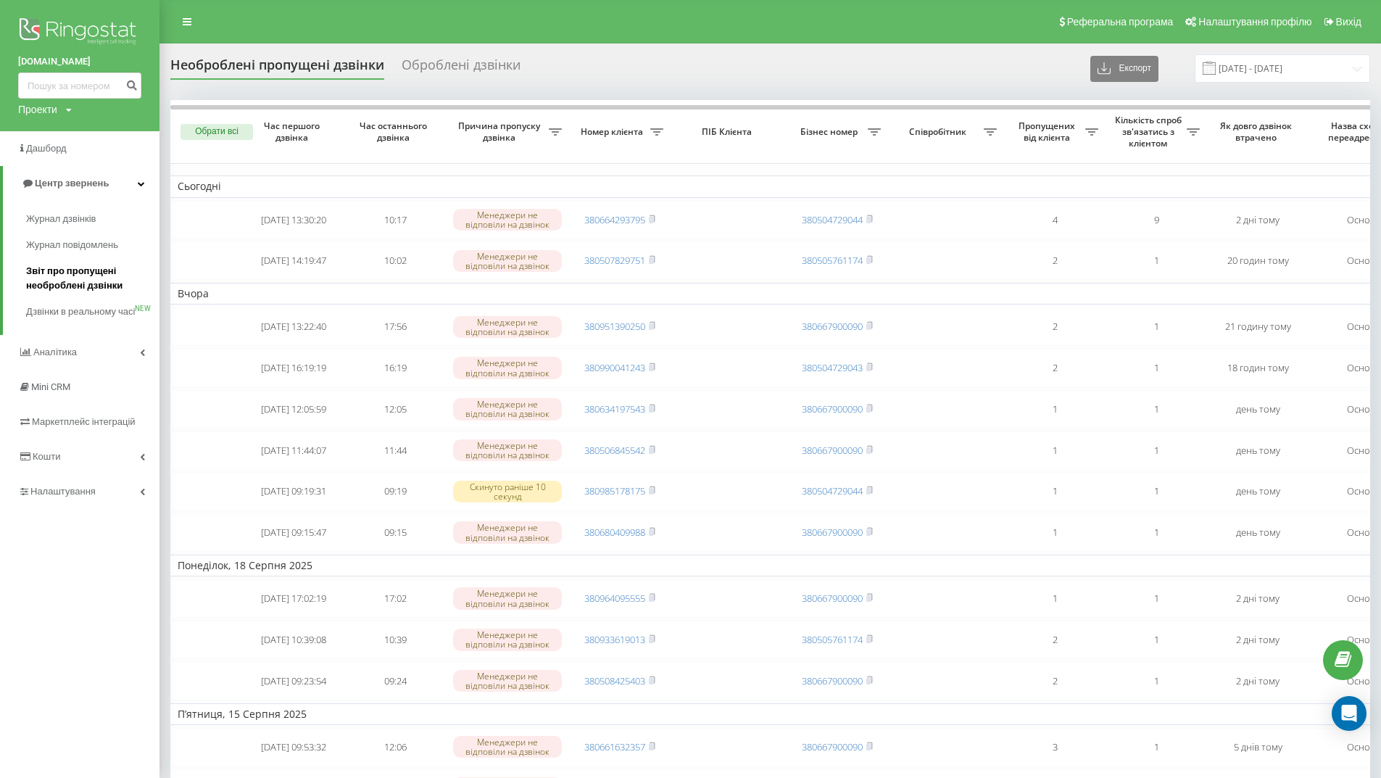
click at [62, 272] on span "Звіт про пропущені необроблені дзвінки" at bounding box center [89, 278] width 126 height 29
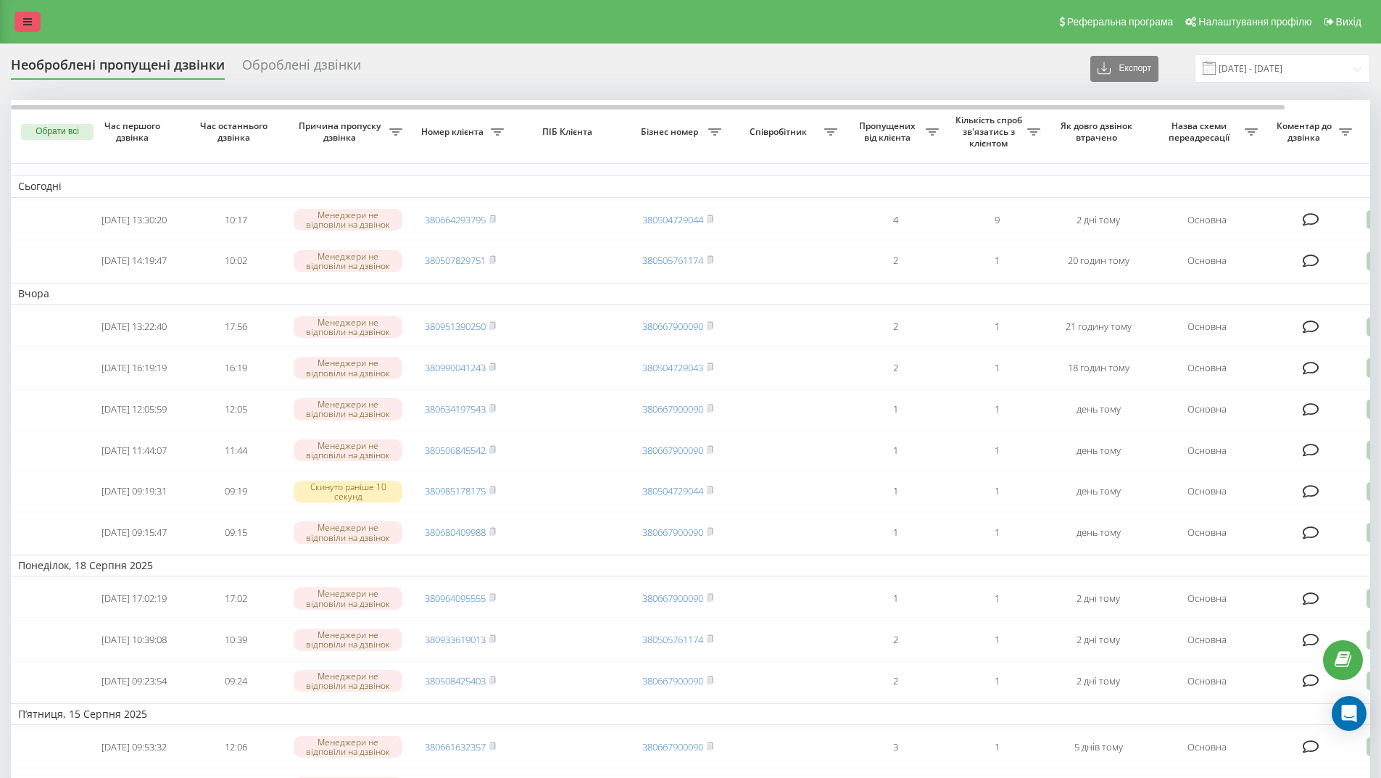
click at [26, 19] on icon at bounding box center [27, 22] width 9 height 10
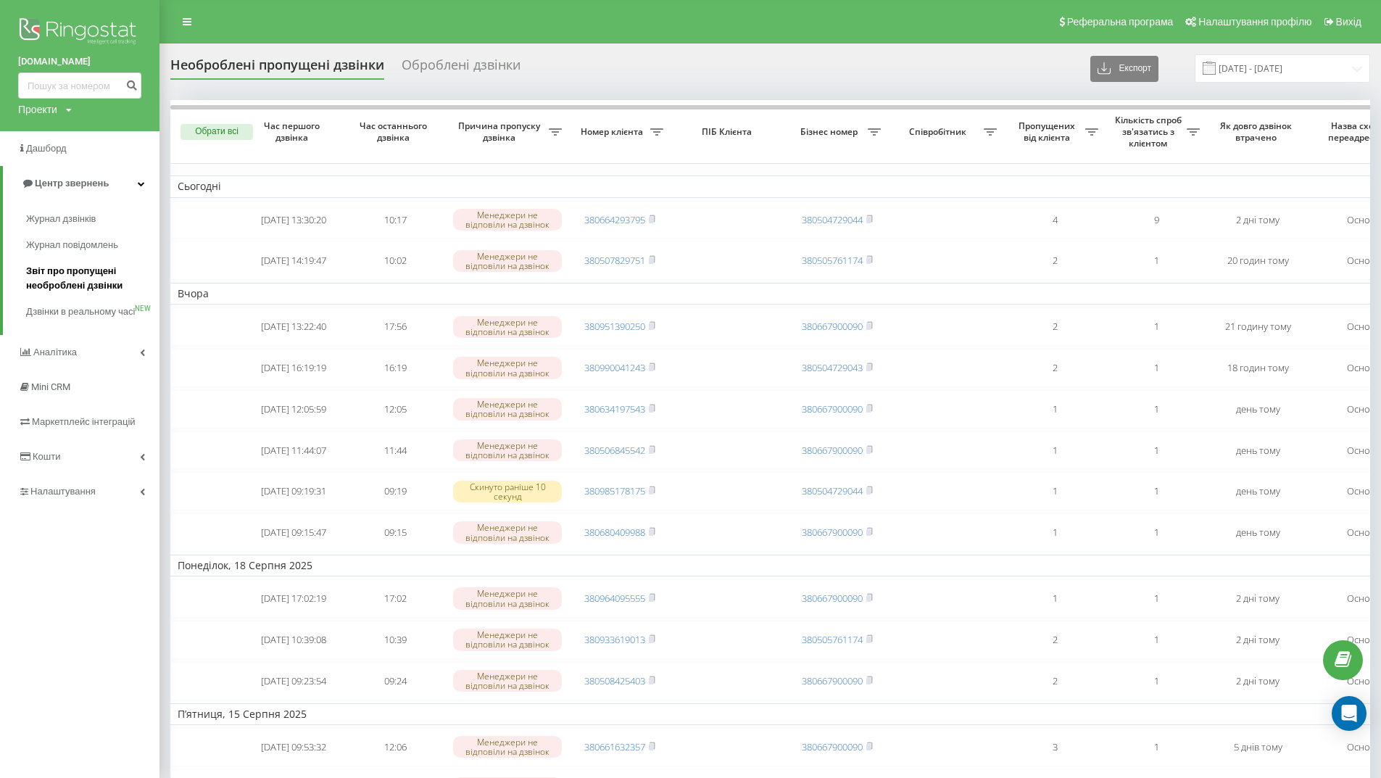
click at [57, 277] on span "Звіт про пропущені необроблені дзвінки" at bounding box center [89, 278] width 126 height 29
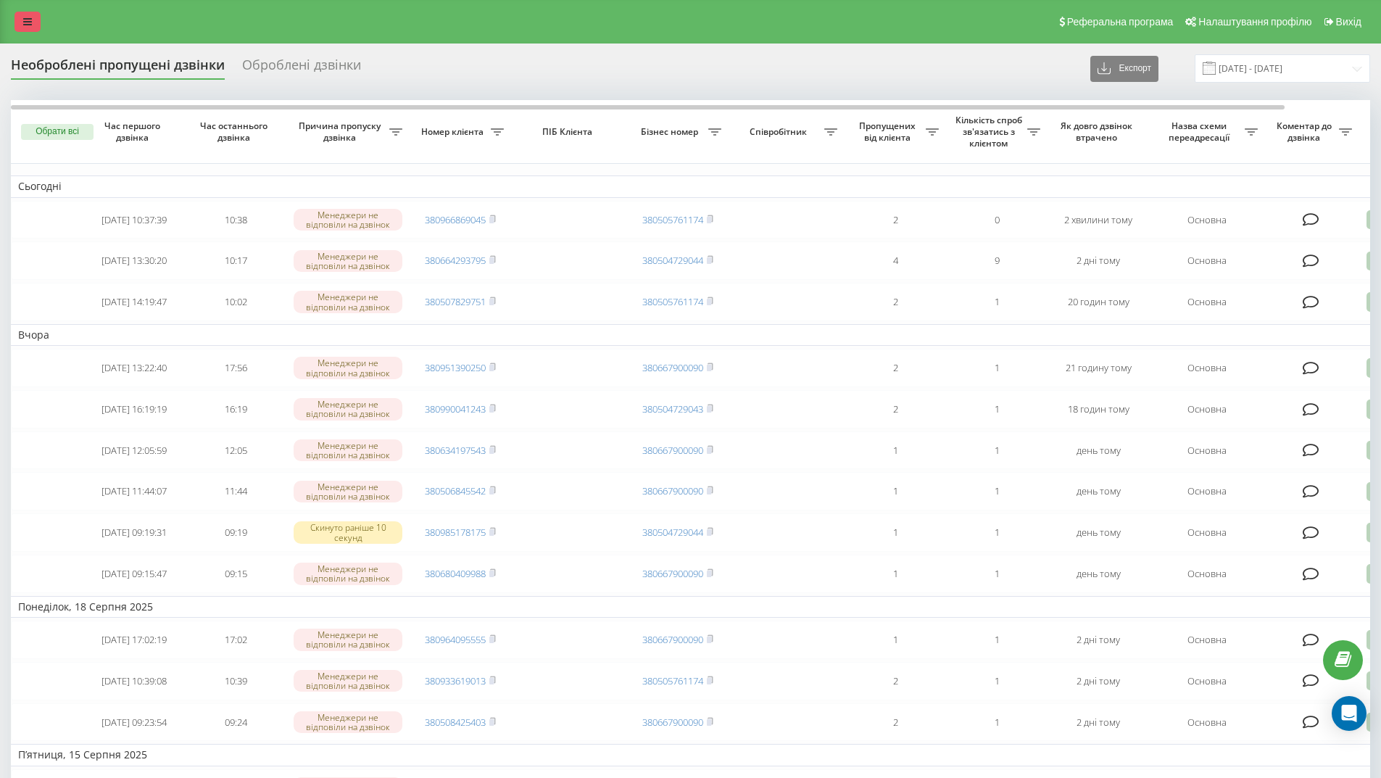
click at [29, 20] on icon at bounding box center [27, 22] width 9 height 10
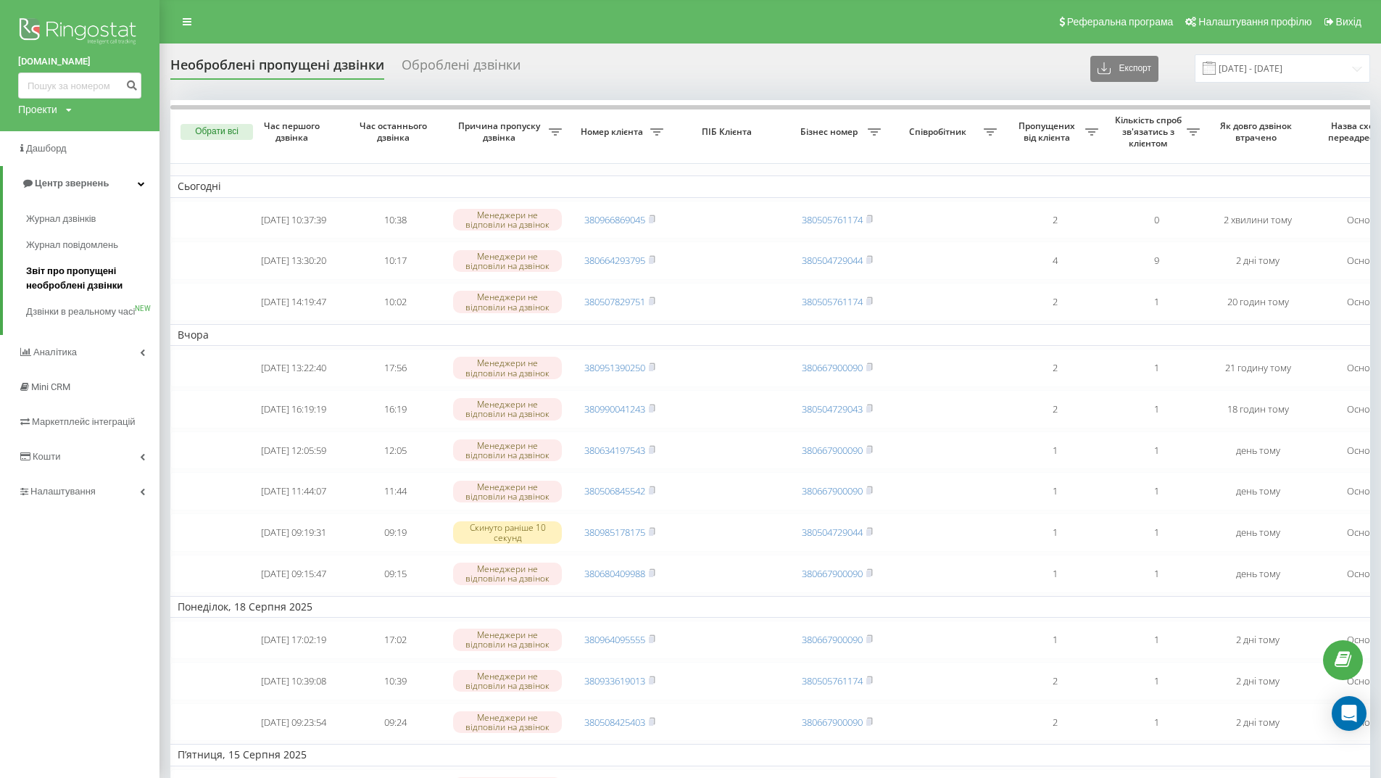
click at [69, 273] on span "Звіт про пропущені необроблені дзвінки" at bounding box center [89, 278] width 126 height 29
